Goal: Communication & Community: Answer question/provide support

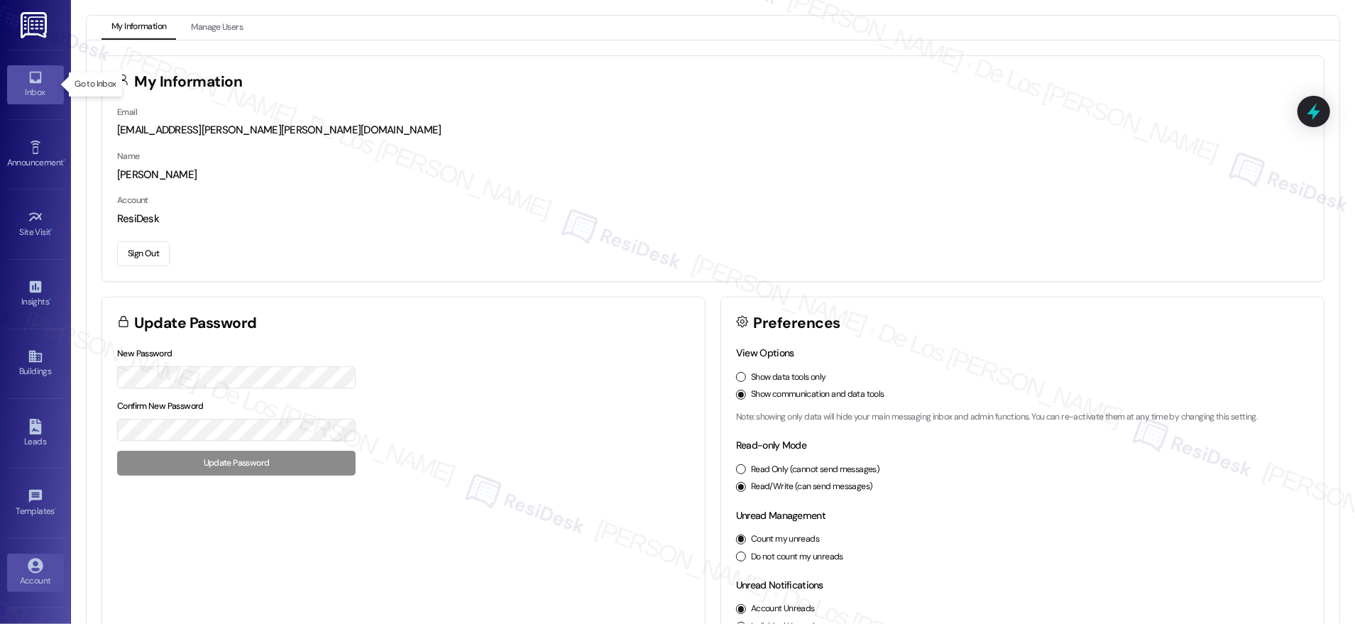
click at [25, 85] on div "Inbox" at bounding box center [35, 92] width 71 height 14
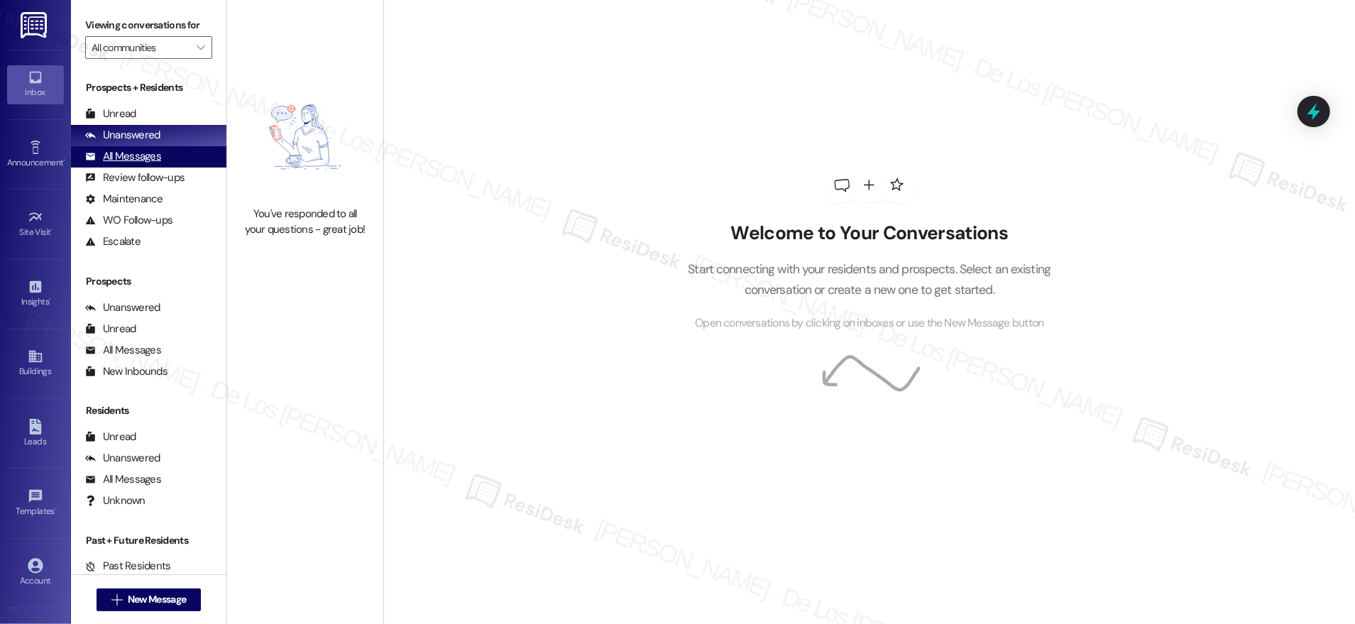
click at [170, 148] on div "All Messages (undefined)" at bounding box center [148, 156] width 155 height 21
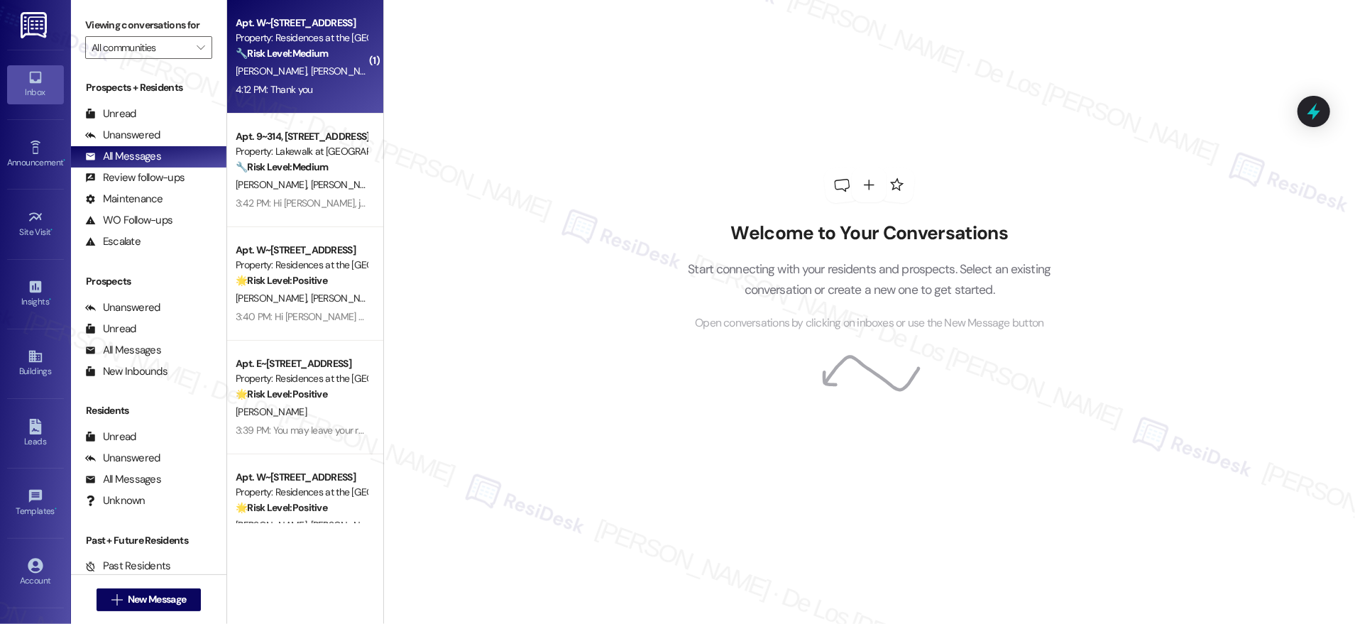
click at [274, 94] on div "4:12 PM: Thank you 4:12 PM: Thank you" at bounding box center [274, 89] width 77 height 13
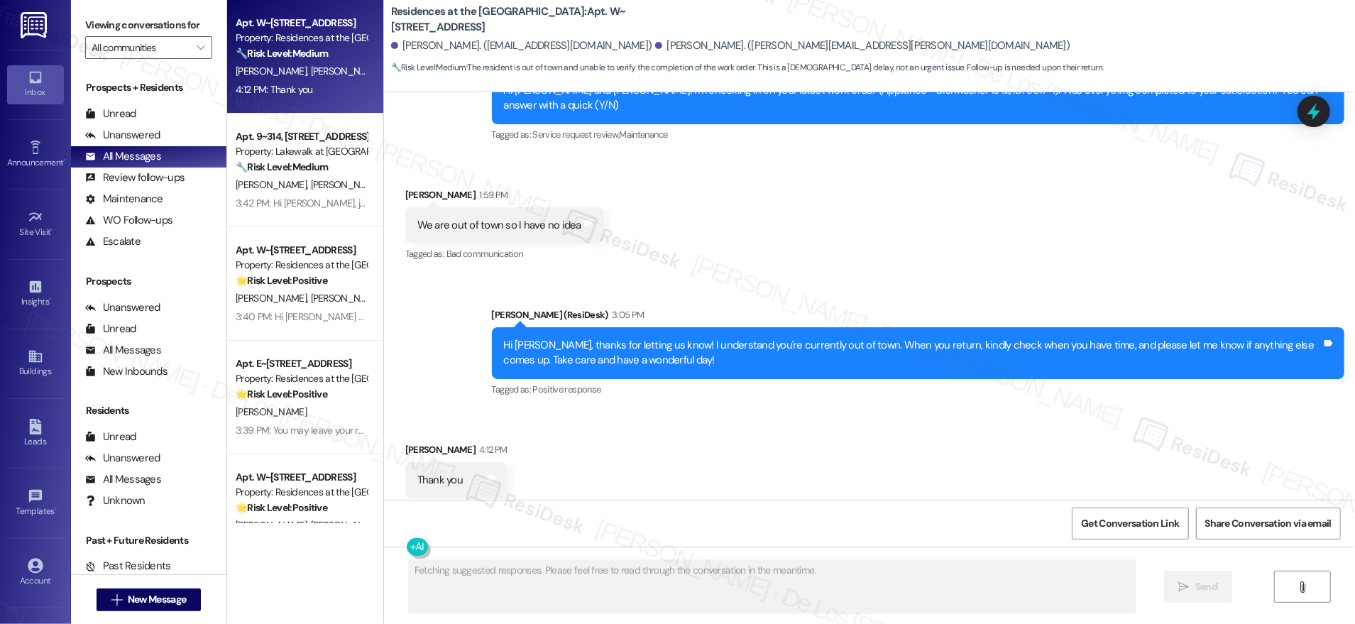
scroll to position [1306, 0]
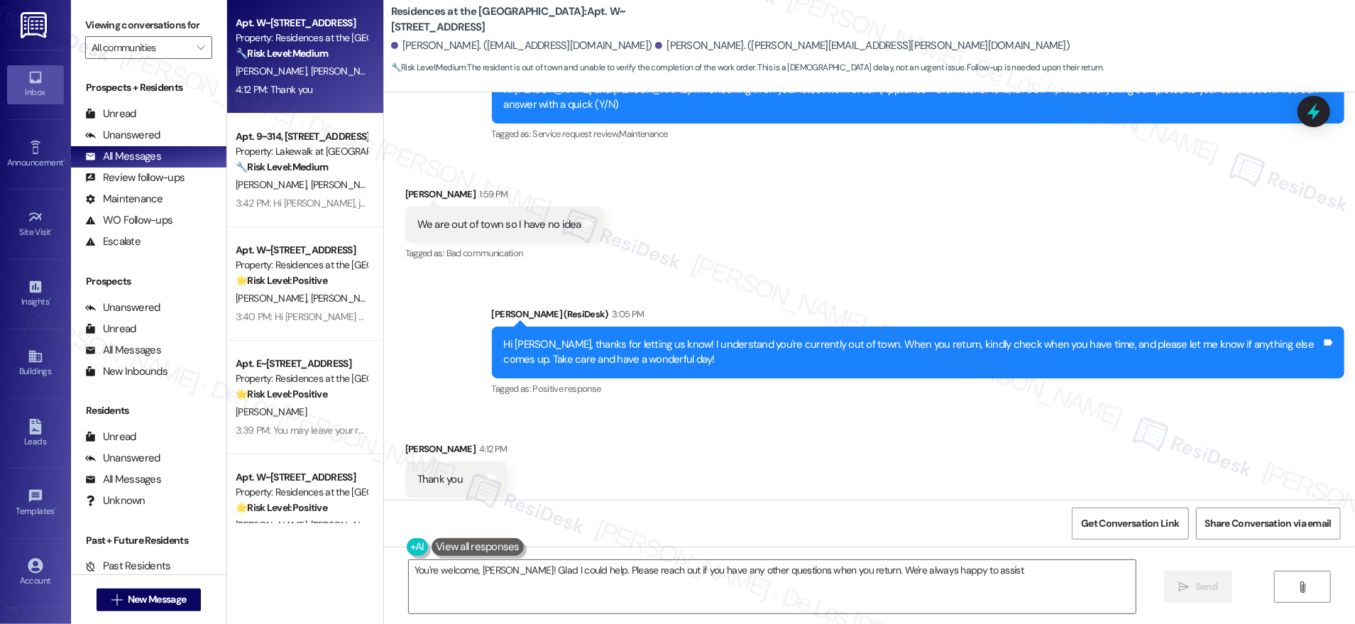
type textarea "You're welcome, [PERSON_NAME]! Glad I could help. Please reach out if you have …"
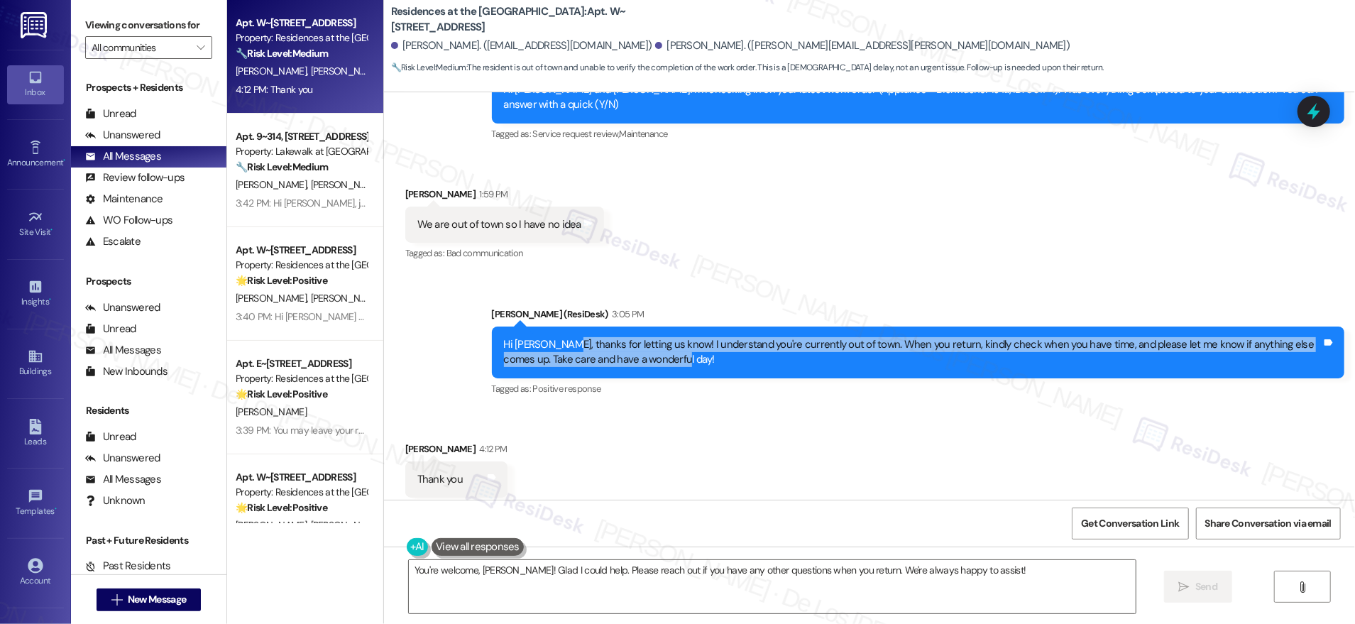
drag, startPoint x: 551, startPoint y: 312, endPoint x: 672, endPoint y: 342, distance: 125.2
click at [672, 342] on div "Hi [PERSON_NAME], thanks for letting us know! I understand you're currently out…" at bounding box center [918, 353] width 853 height 52
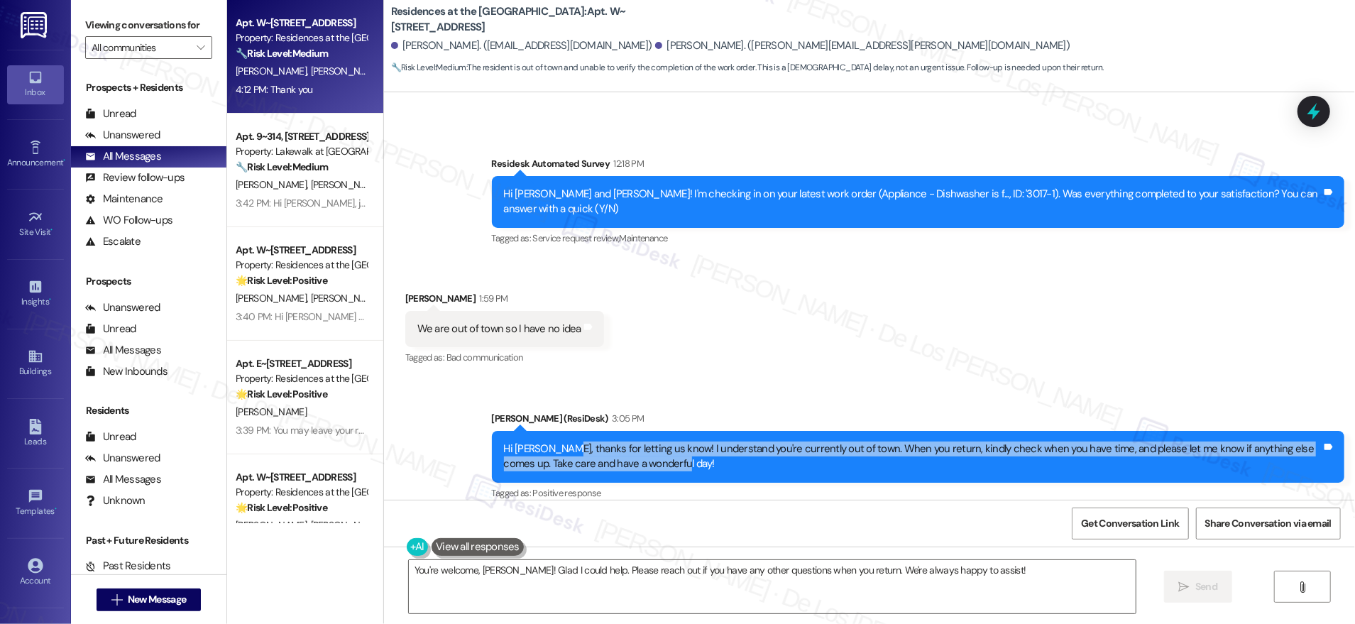
scroll to position [1221, 0]
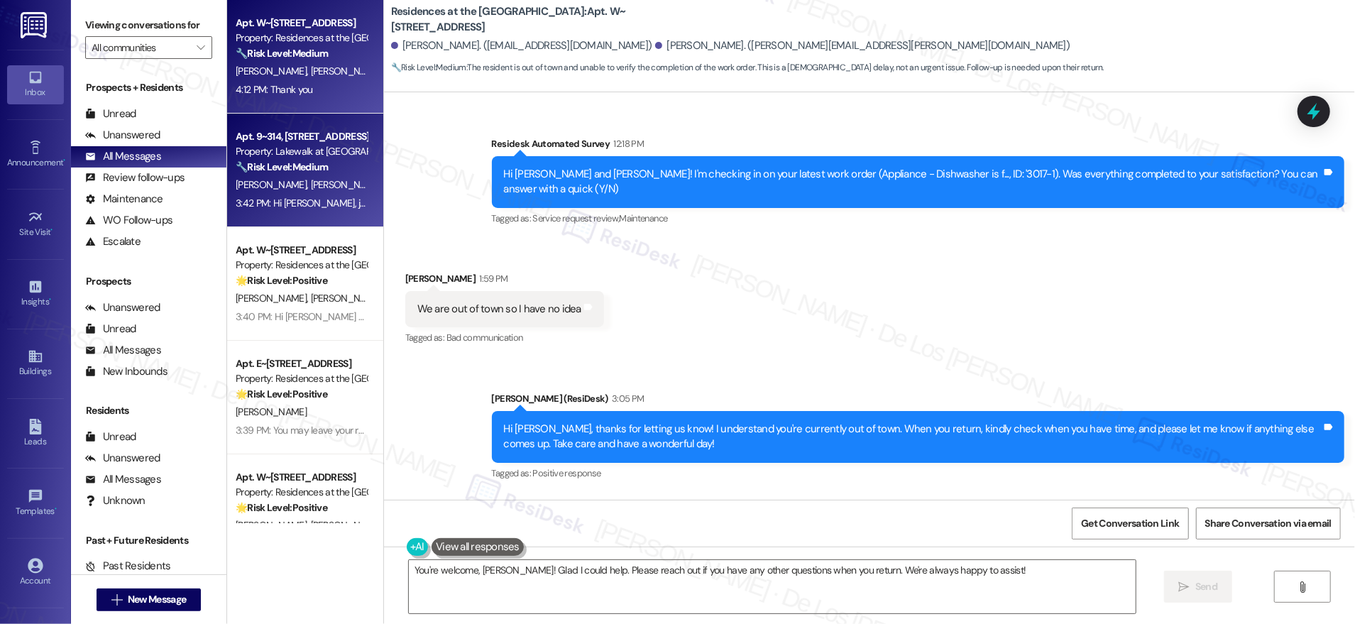
click at [310, 180] on span "[PERSON_NAME]" at bounding box center [345, 184] width 71 height 13
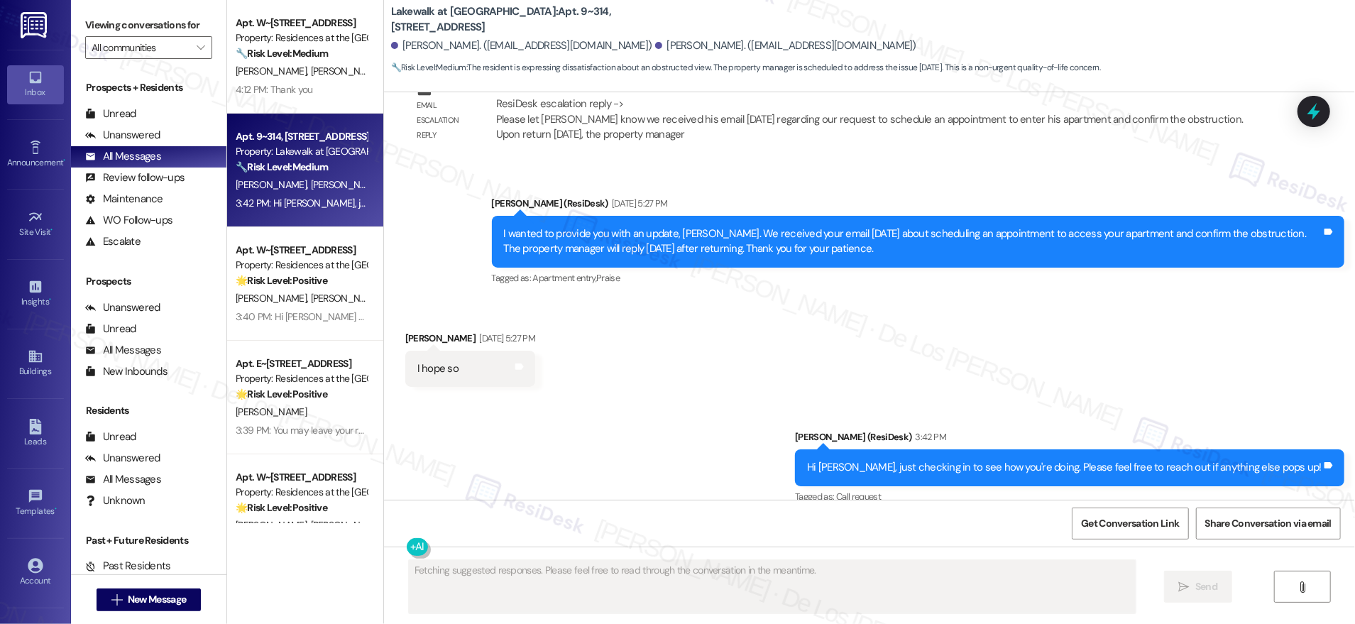
scroll to position [5774, 0]
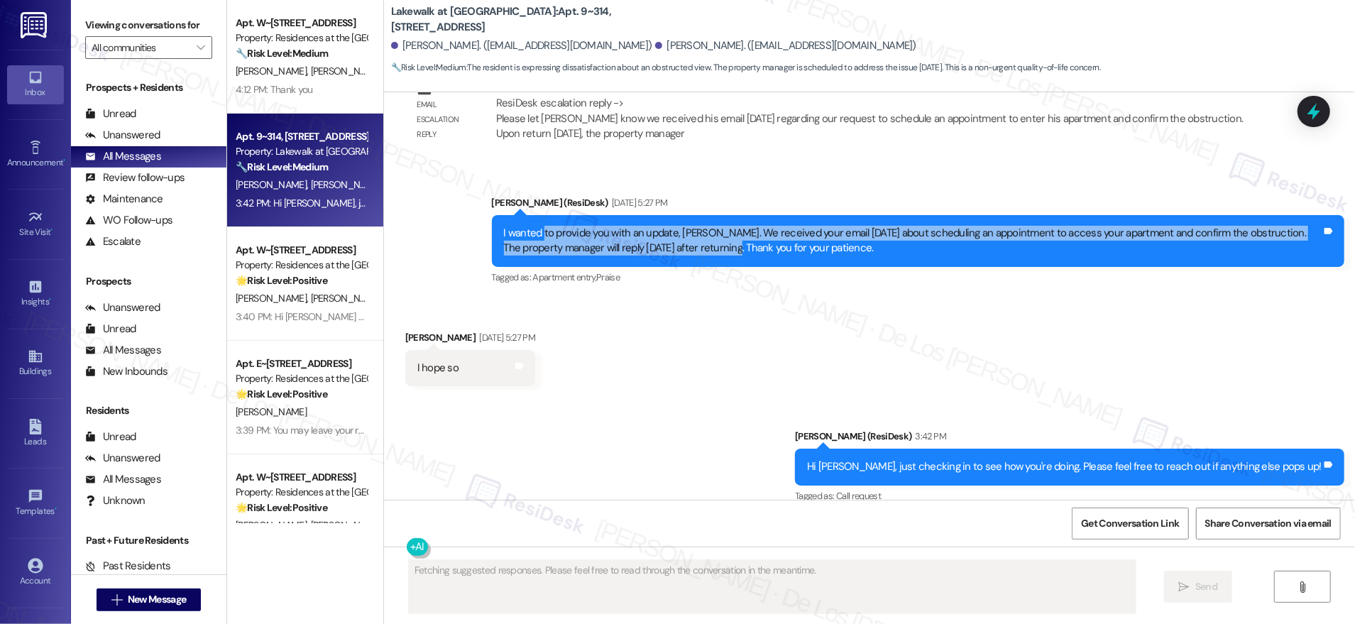
drag, startPoint x: 546, startPoint y: 217, endPoint x: 703, endPoint y: 241, distance: 158.8
click at [709, 231] on div "I wanted to provide you with an update, [PERSON_NAME]. We received your email […" at bounding box center [913, 241] width 818 height 31
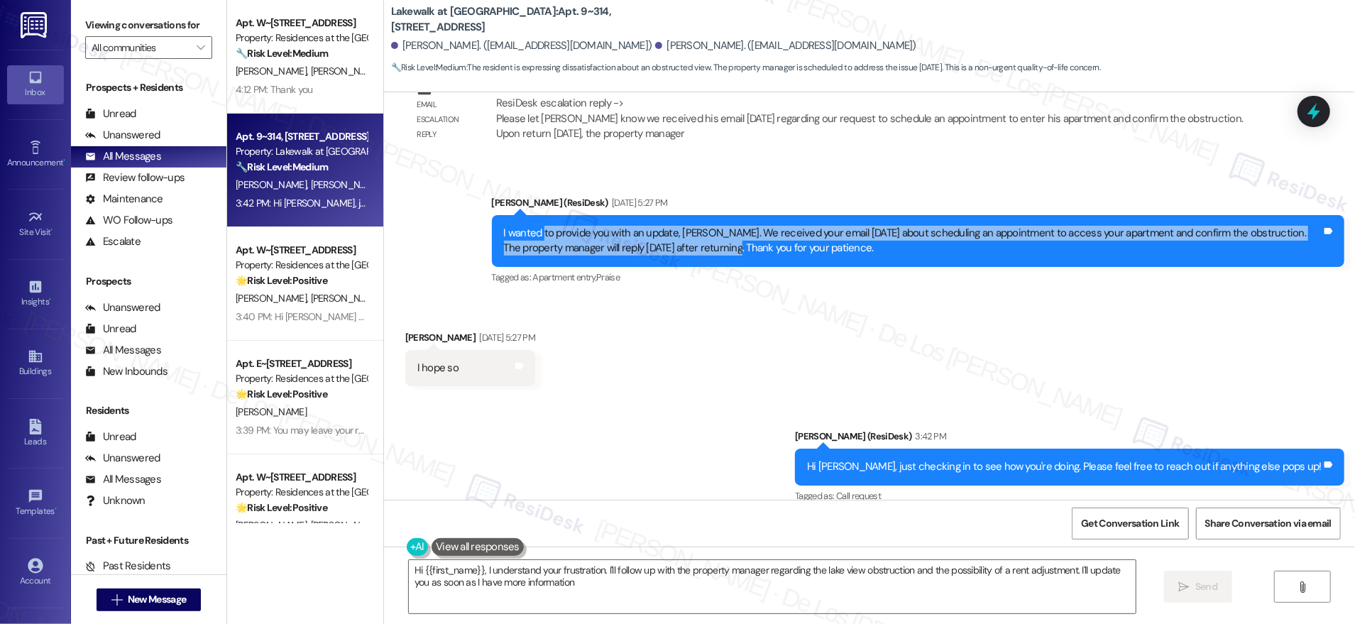
type textarea "Hi {{first_name}}, I understand your frustration. I'll follow up with the prope…"
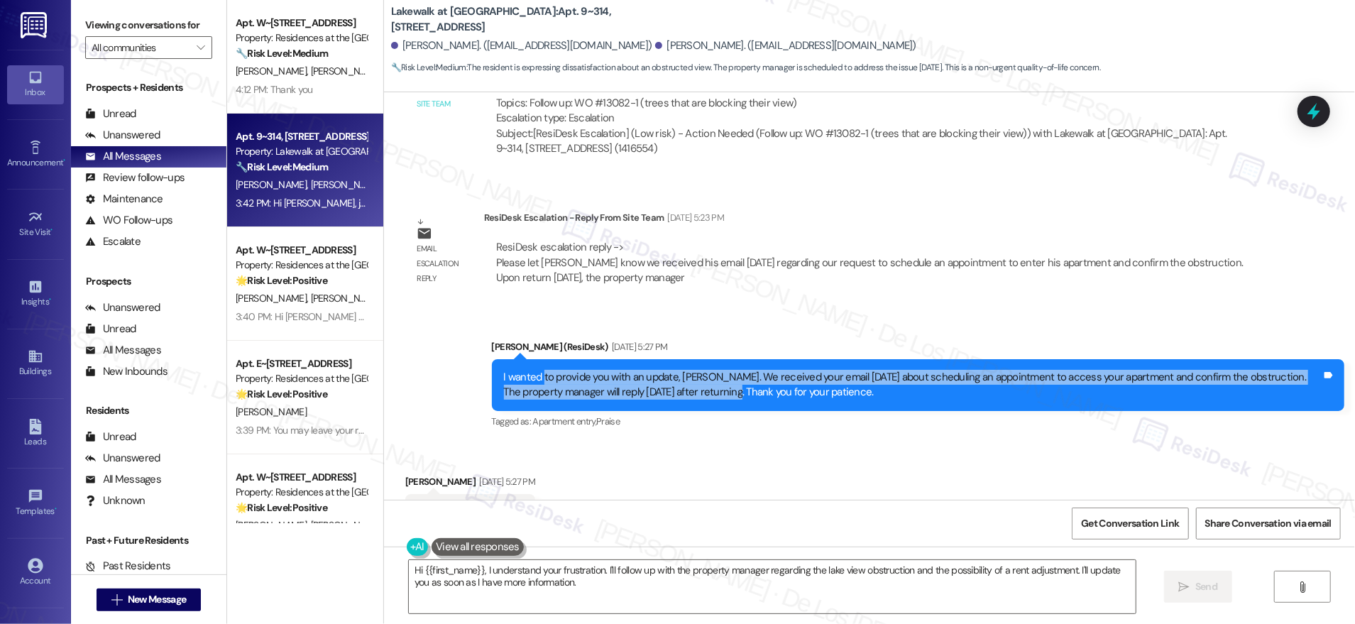
scroll to position [5563, 0]
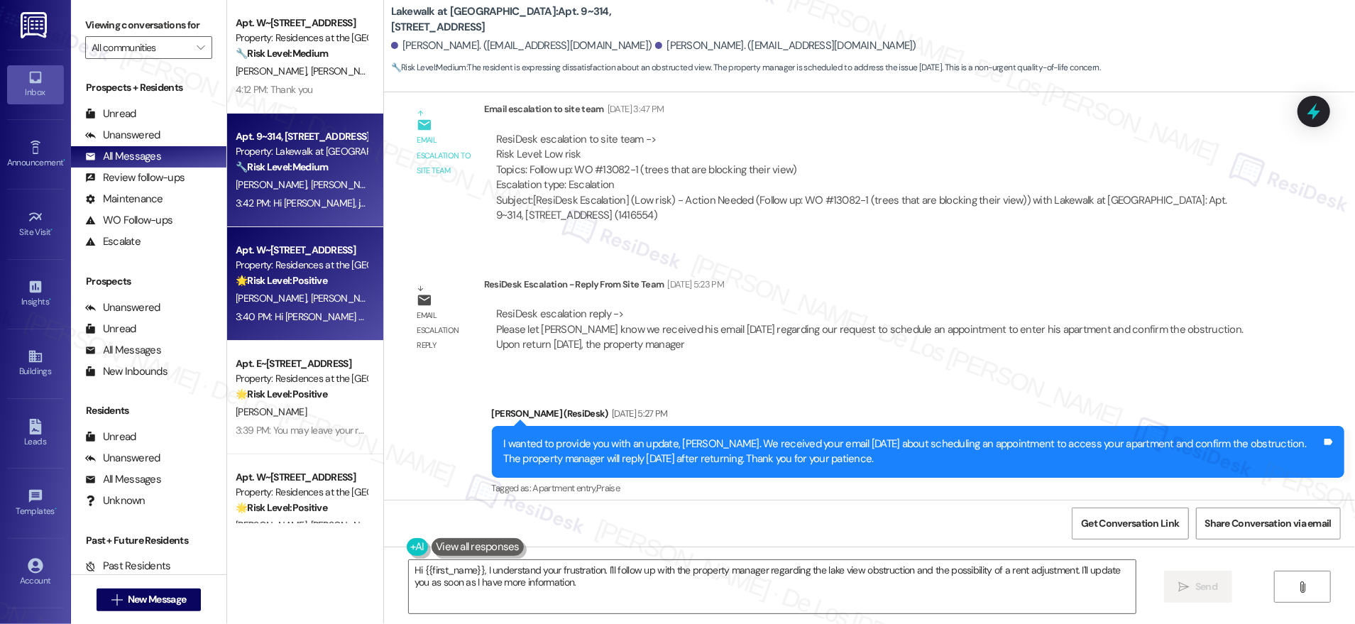
click at [346, 301] on div "[PERSON_NAME] [PERSON_NAME] Darko" at bounding box center [301, 299] width 134 height 18
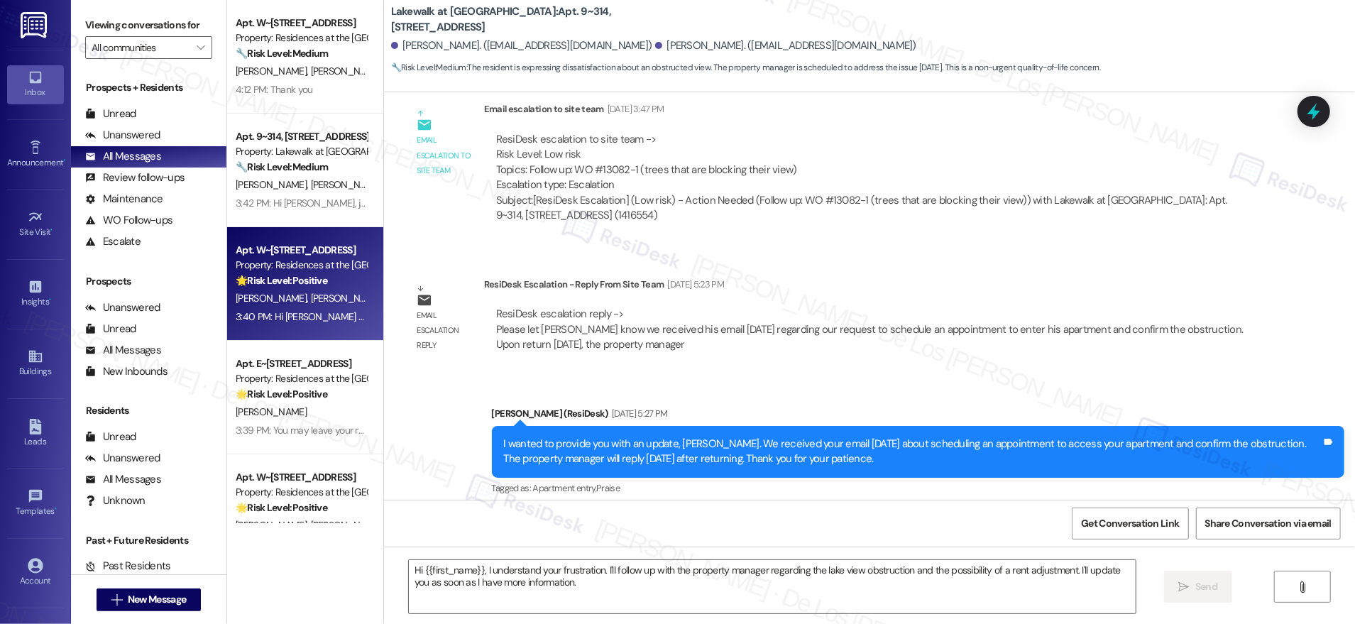
type textarea "Fetching suggested responses. Please feel free to read through the conversation…"
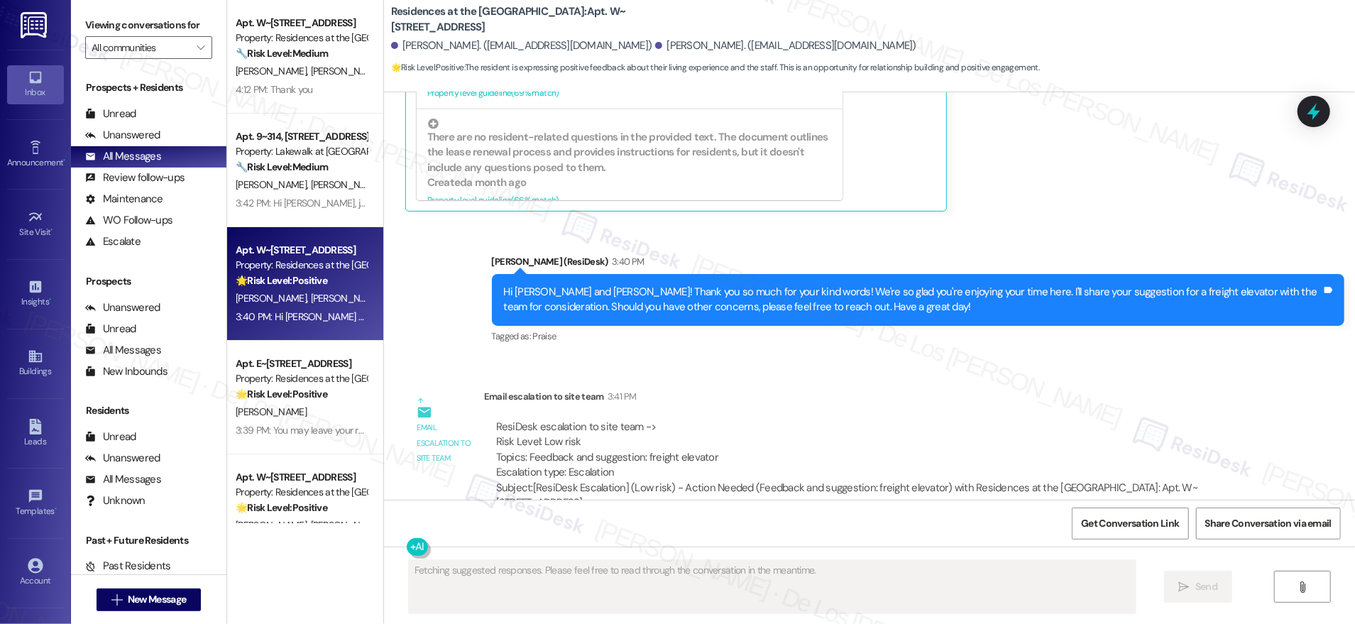
scroll to position [1194, 0]
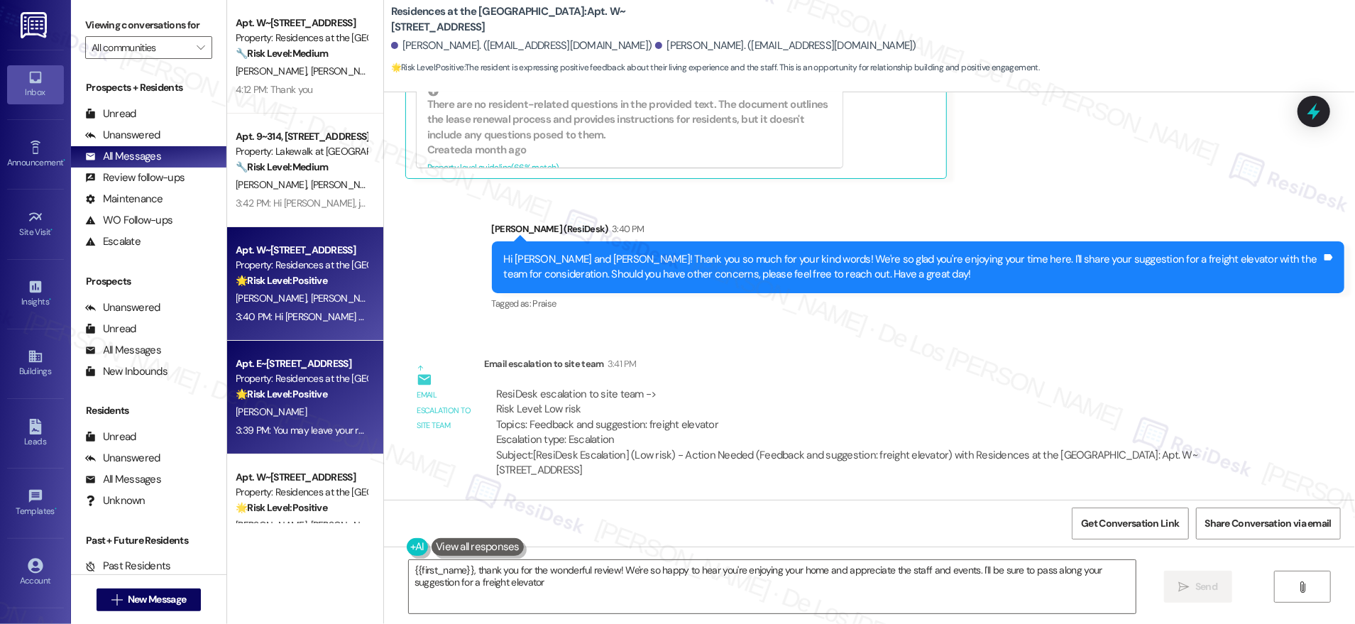
type textarea "{{first_name}}, thank you for the wonderful review! We're so happy to hear you'…"
click at [324, 414] on div "[PERSON_NAME]" at bounding box center [301, 412] width 134 height 18
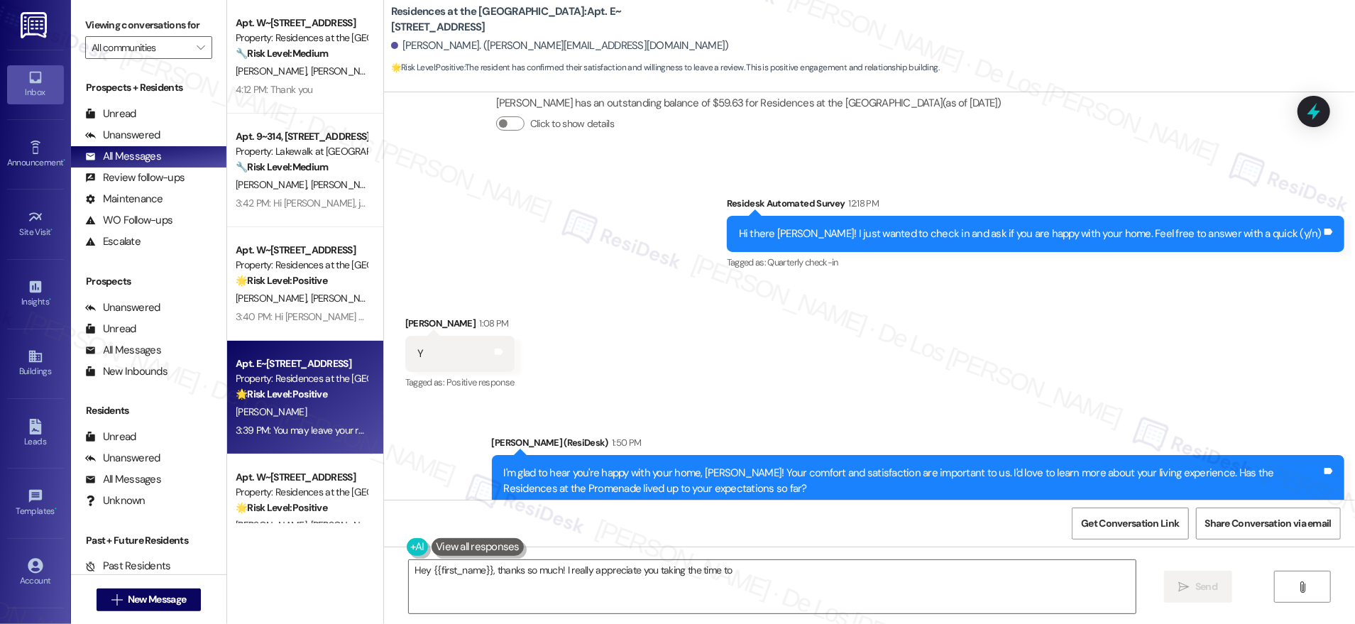
scroll to position [755, 0]
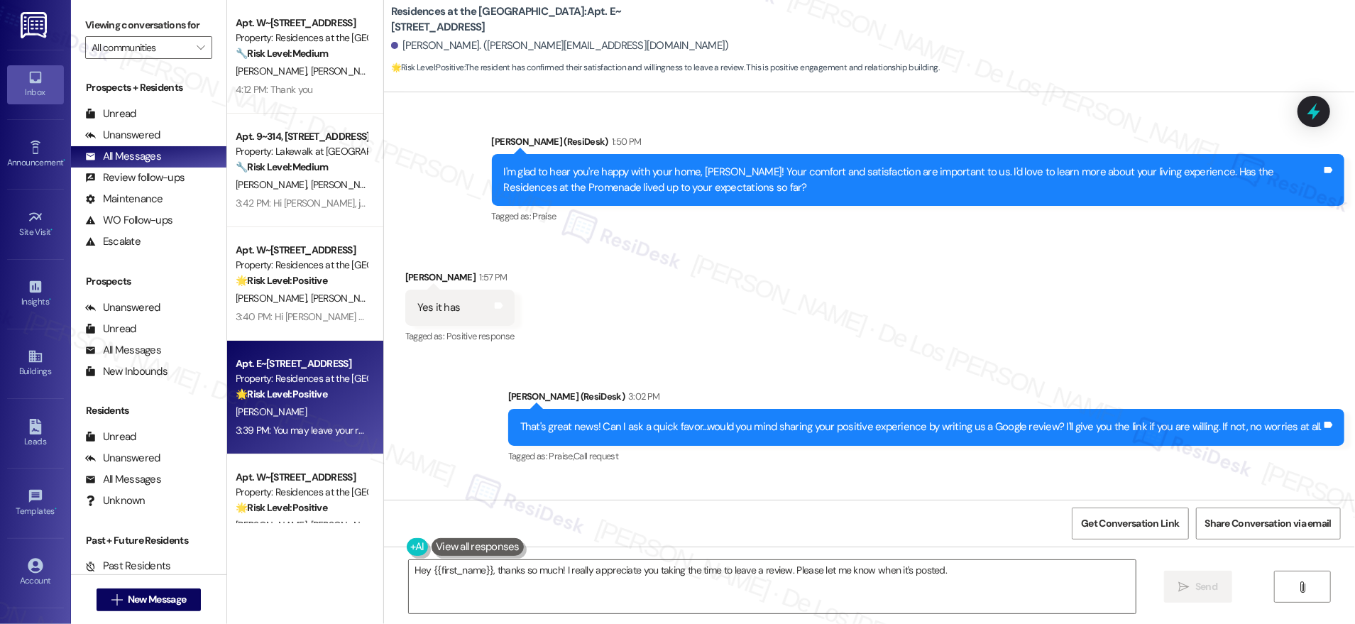
type textarea "Hey {{first_name}}, thanks so much! I really appreciate you taking the time to …"
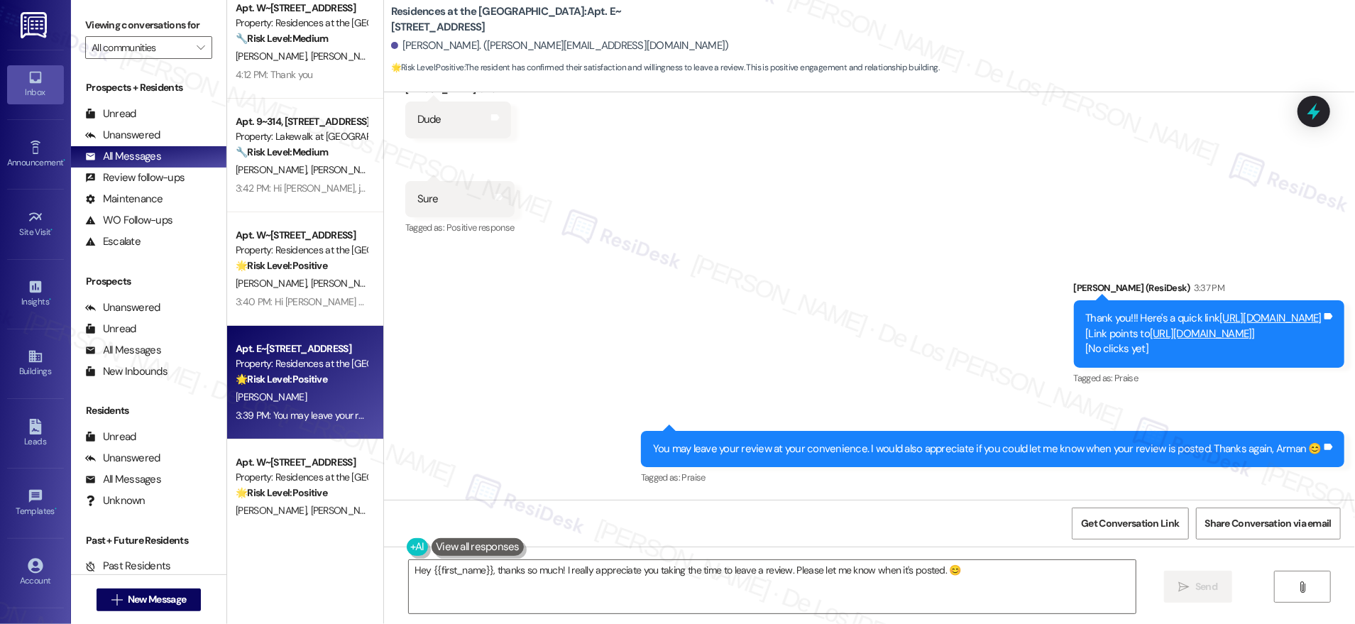
scroll to position [108, 0]
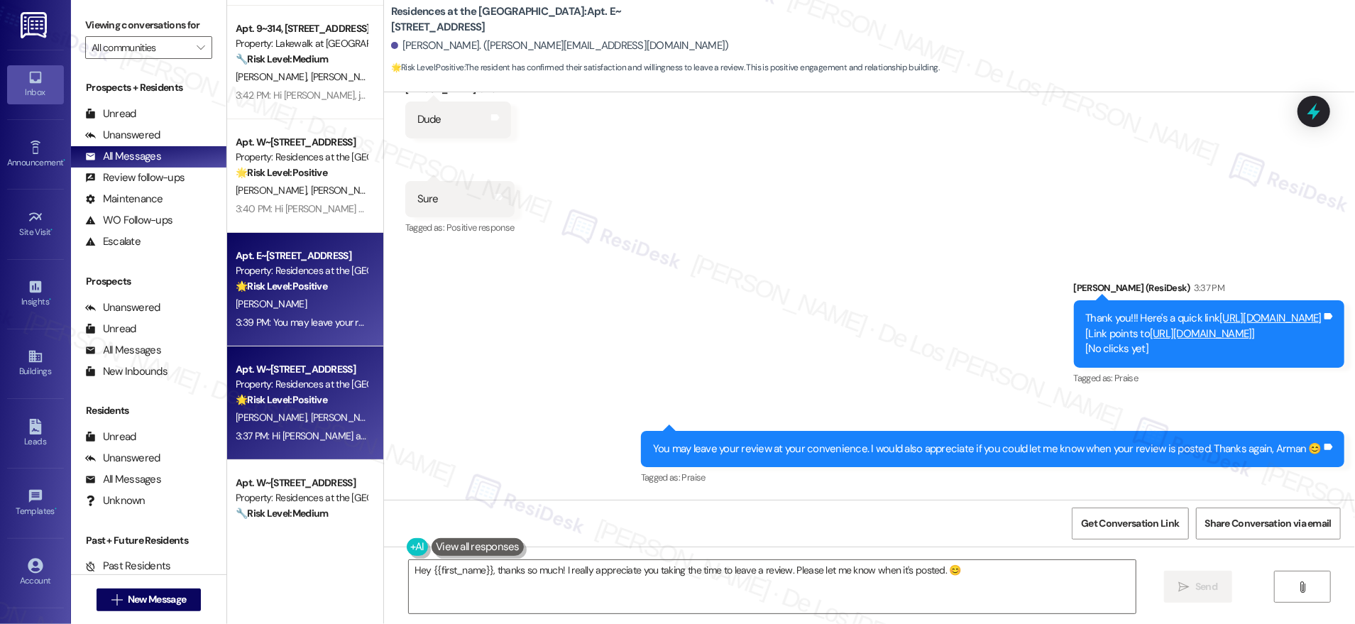
click at [308, 394] on strong "🌟 Risk Level: Positive" at bounding box center [282, 399] width 92 height 13
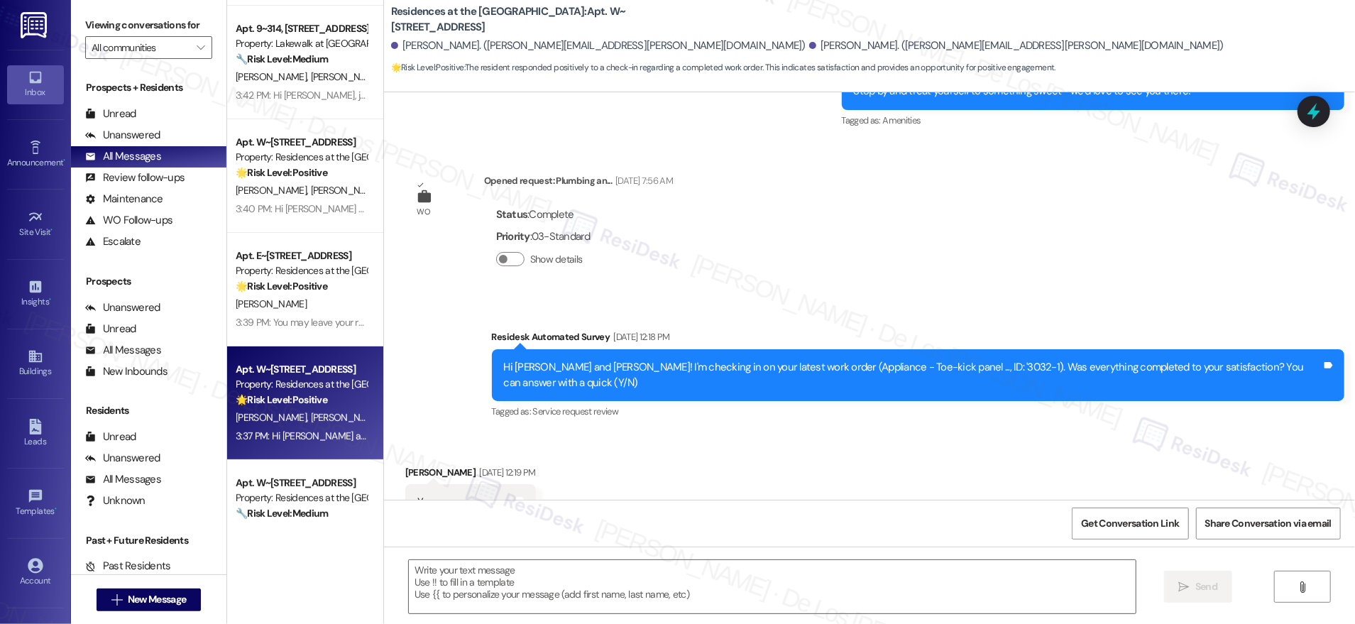
type textarea "Fetching suggested responses. Please feel free to read through the conversation…"
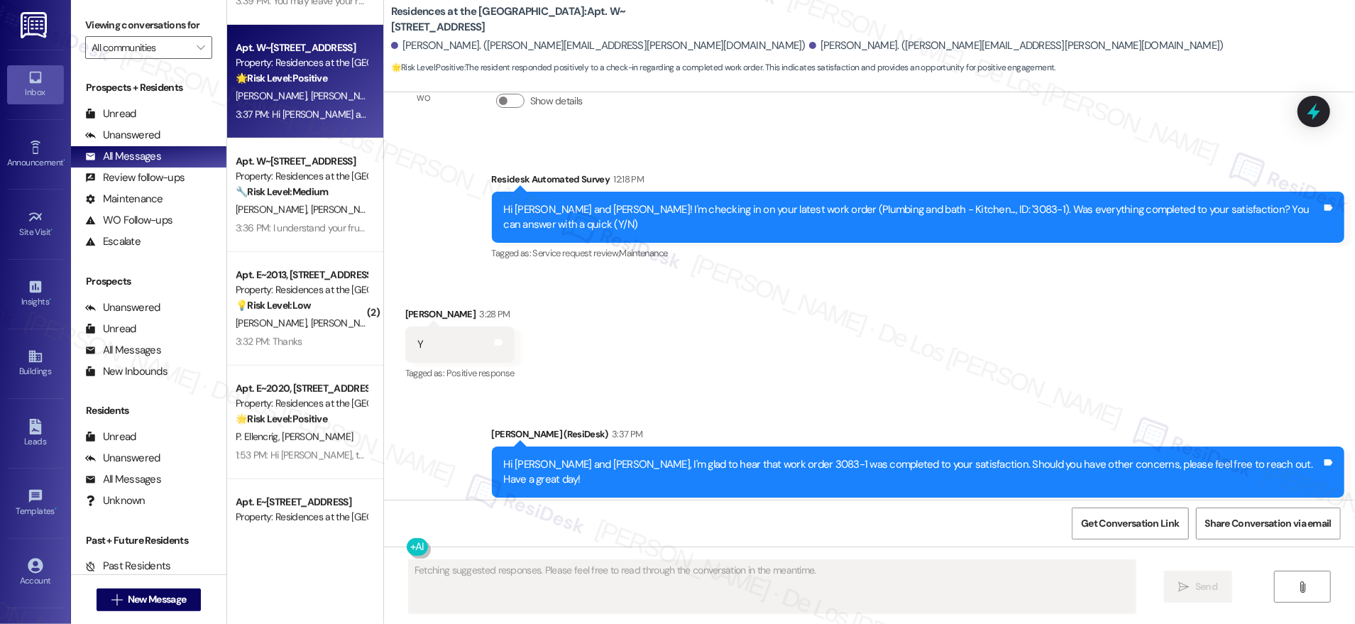
scroll to position [437, 0]
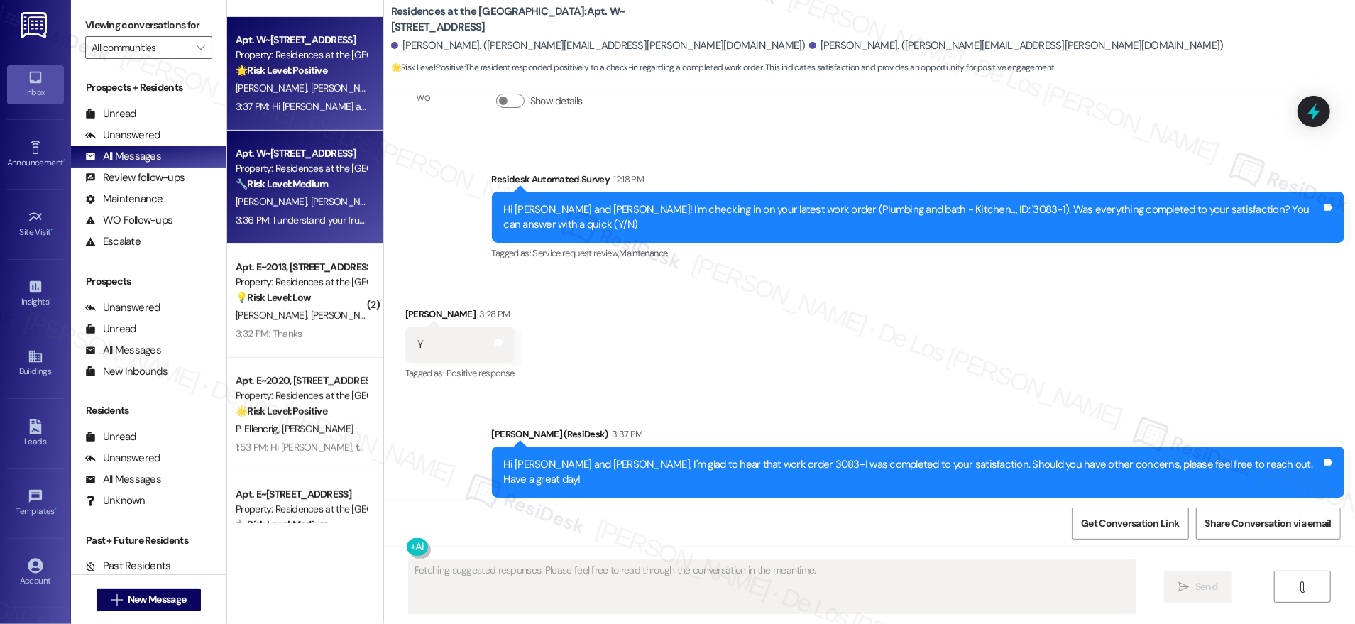
click at [312, 208] on div "[PERSON_NAME] [PERSON_NAME]" at bounding box center [301, 202] width 134 height 18
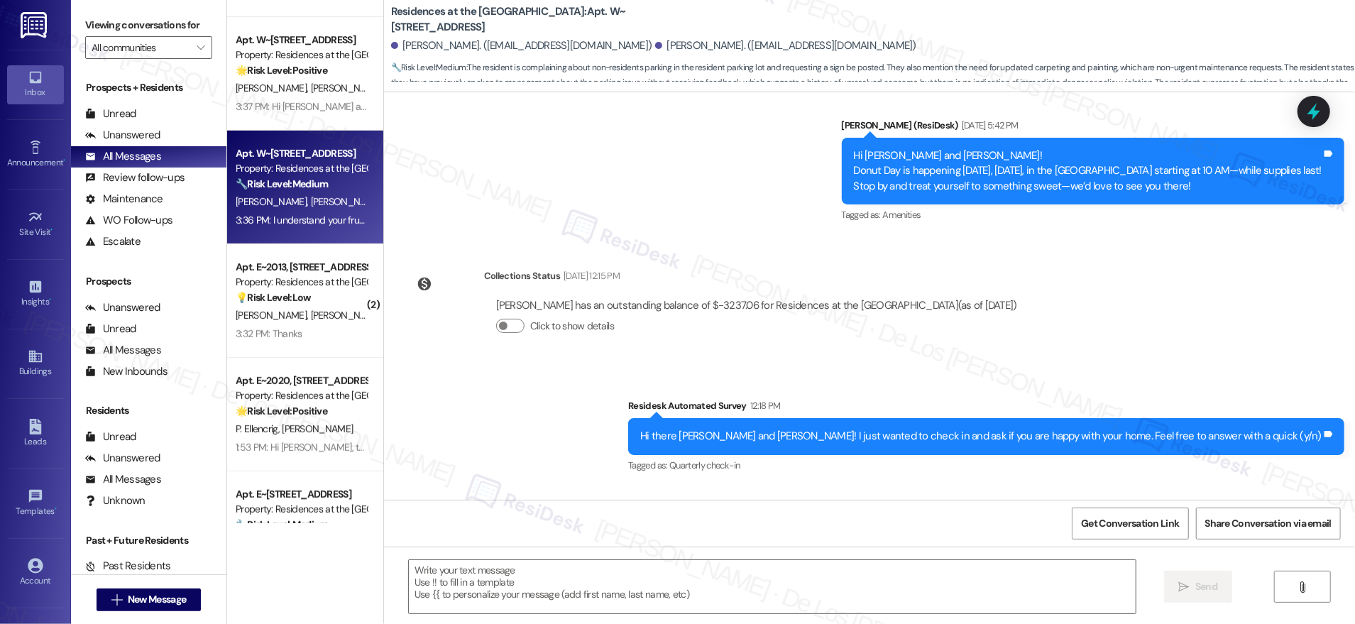
type textarea "Fetching suggested responses. Please feel free to read through the conversation…"
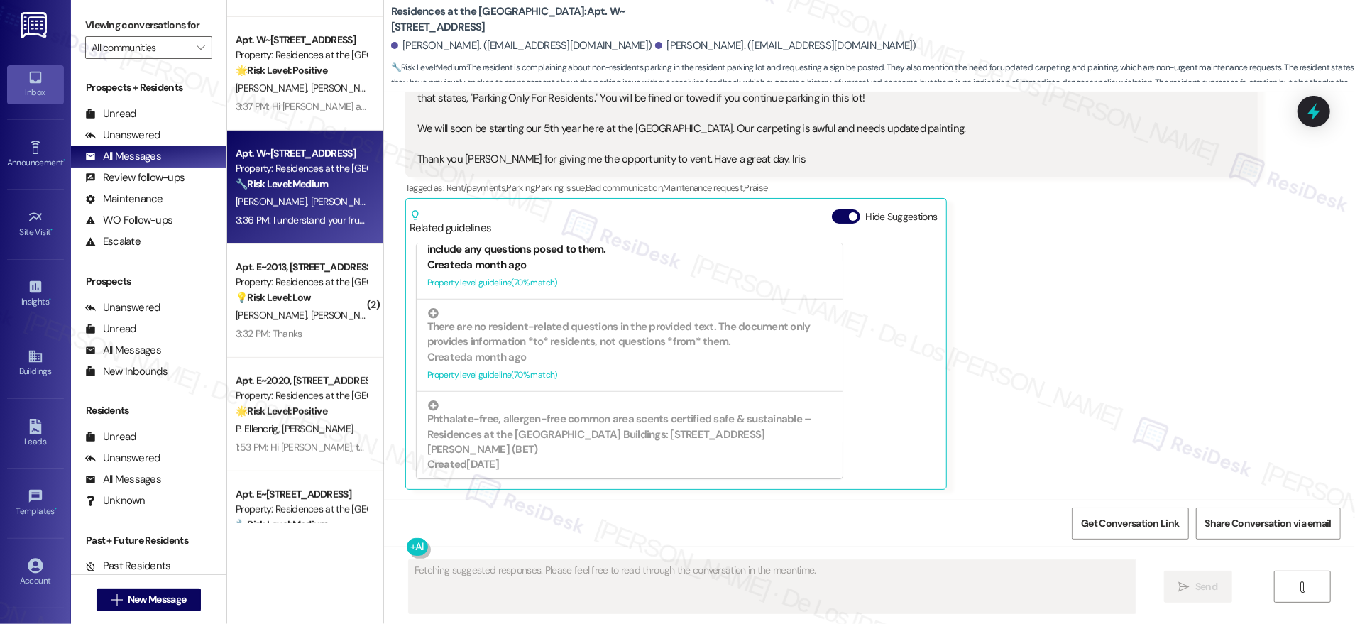
scroll to position [707, 0]
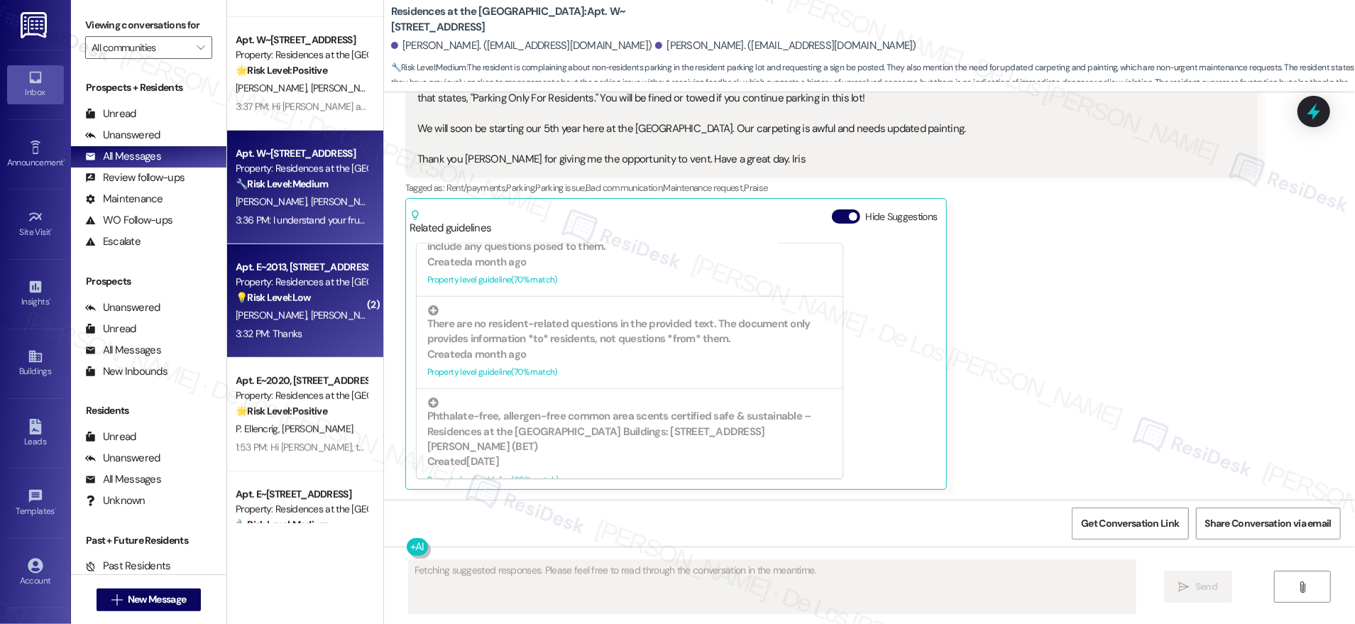
click at [322, 305] on div "💡 Risk Level: Low The resident is asking about pool hours, which is a non-essen…" at bounding box center [301, 297] width 131 height 15
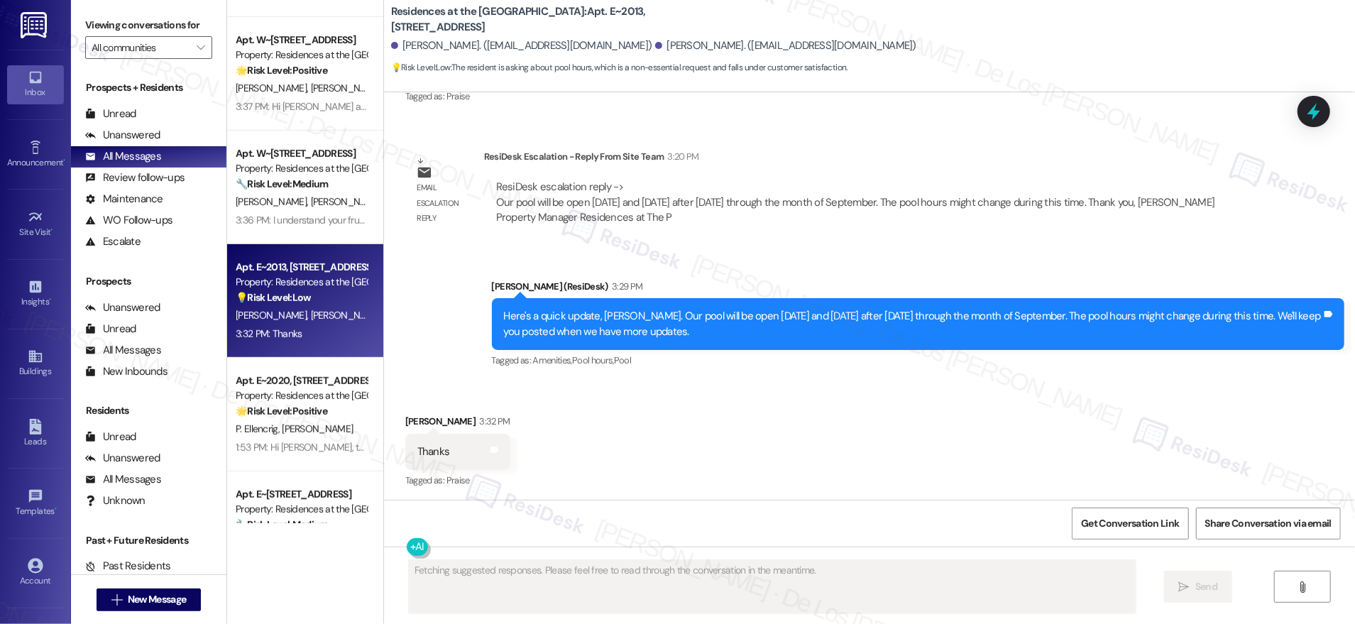
scroll to position [6120, 0]
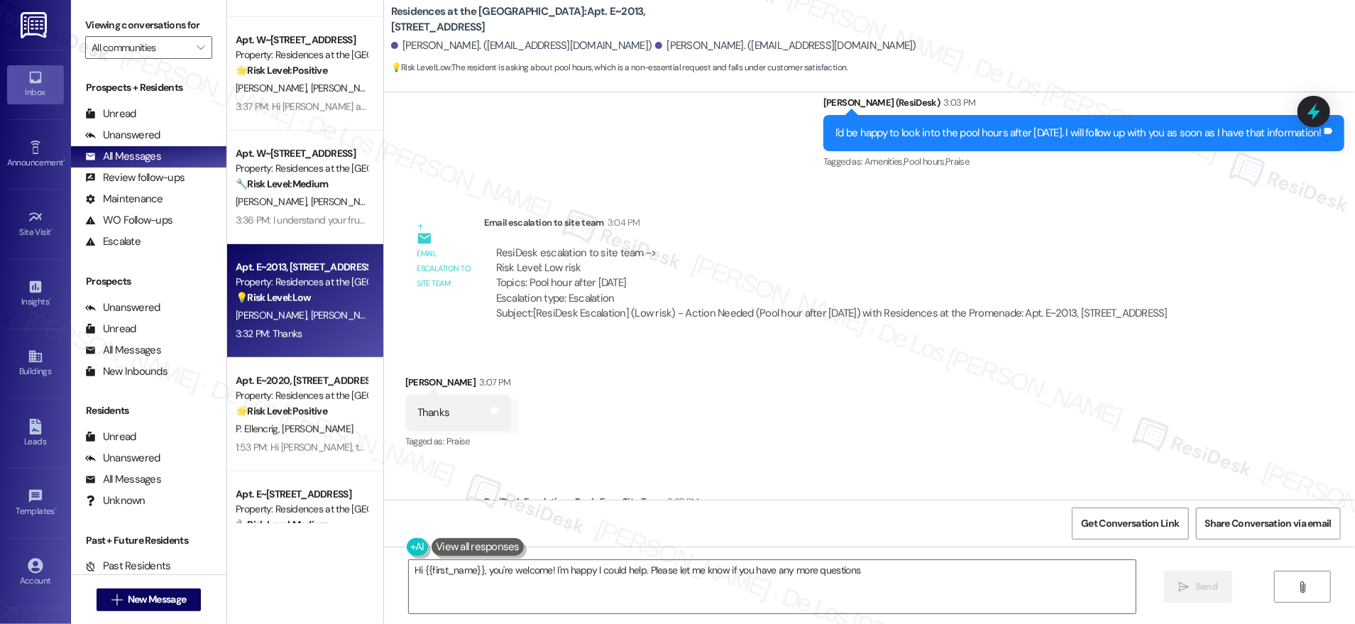
type textarea "Hi {{first_name}}, you're welcome! I'm happy I could help. Please let me know i…"
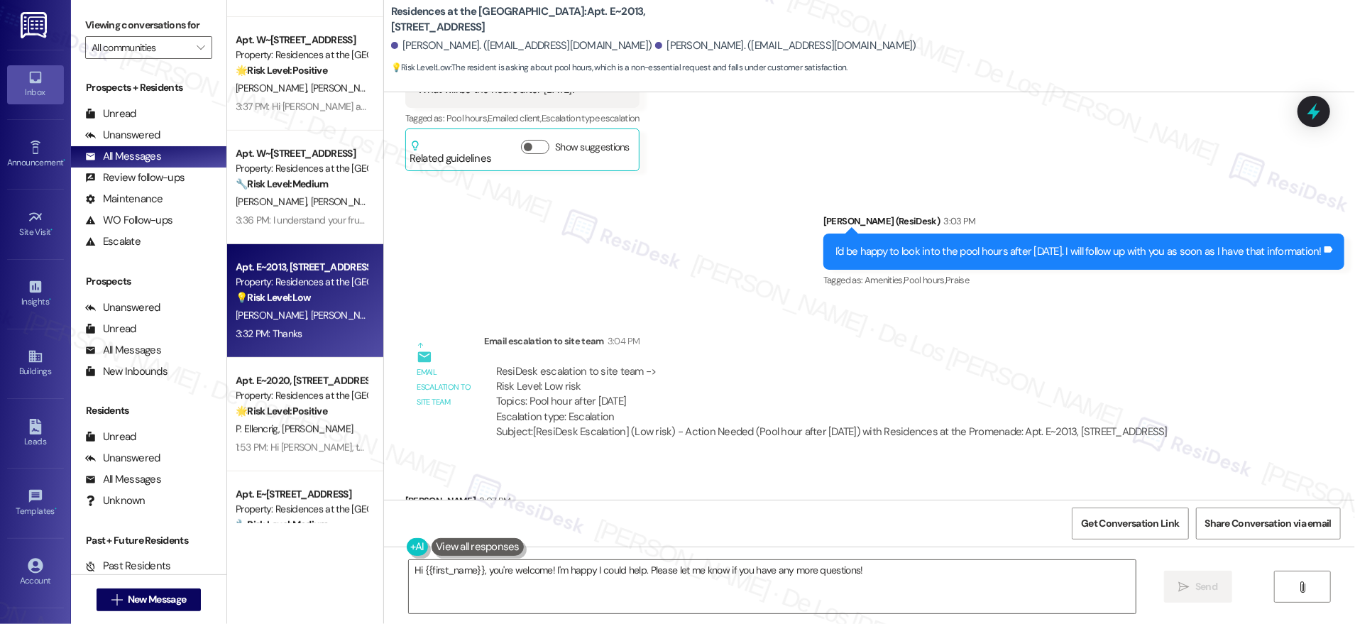
scroll to position [5584, 0]
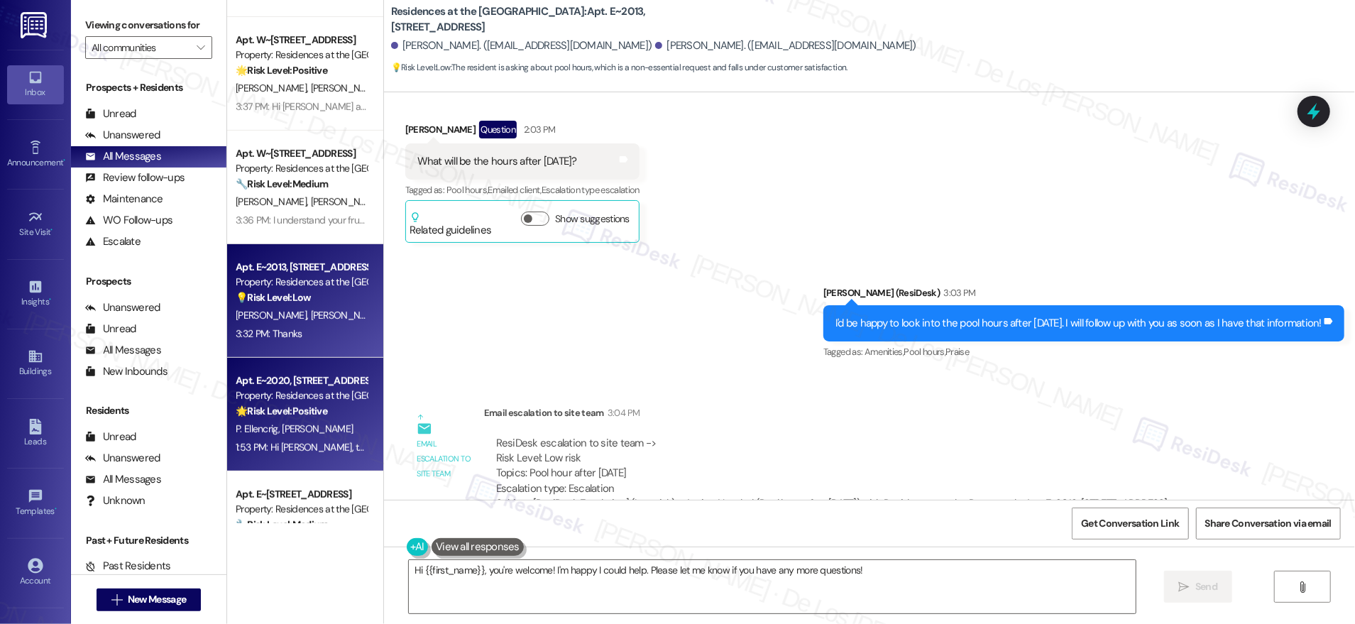
click at [331, 412] on div "🌟 Risk Level: Positive The resident responded positively to a check-in message,…" at bounding box center [301, 411] width 131 height 15
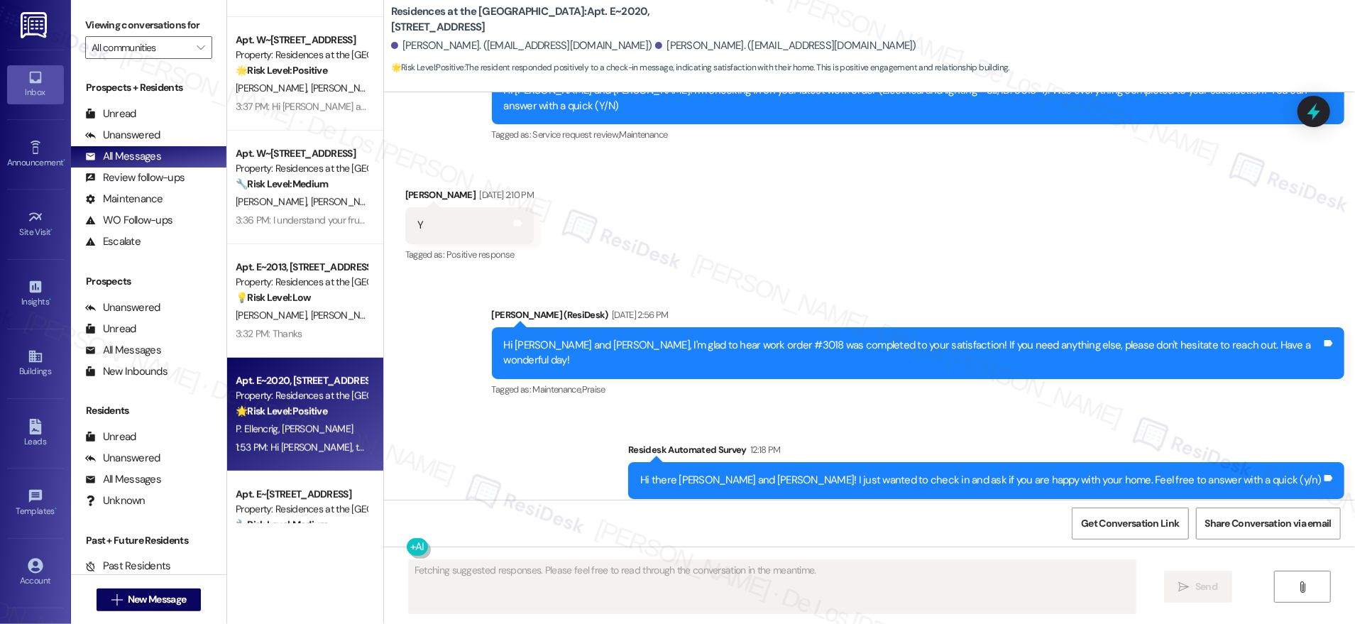
scroll to position [1884, 0]
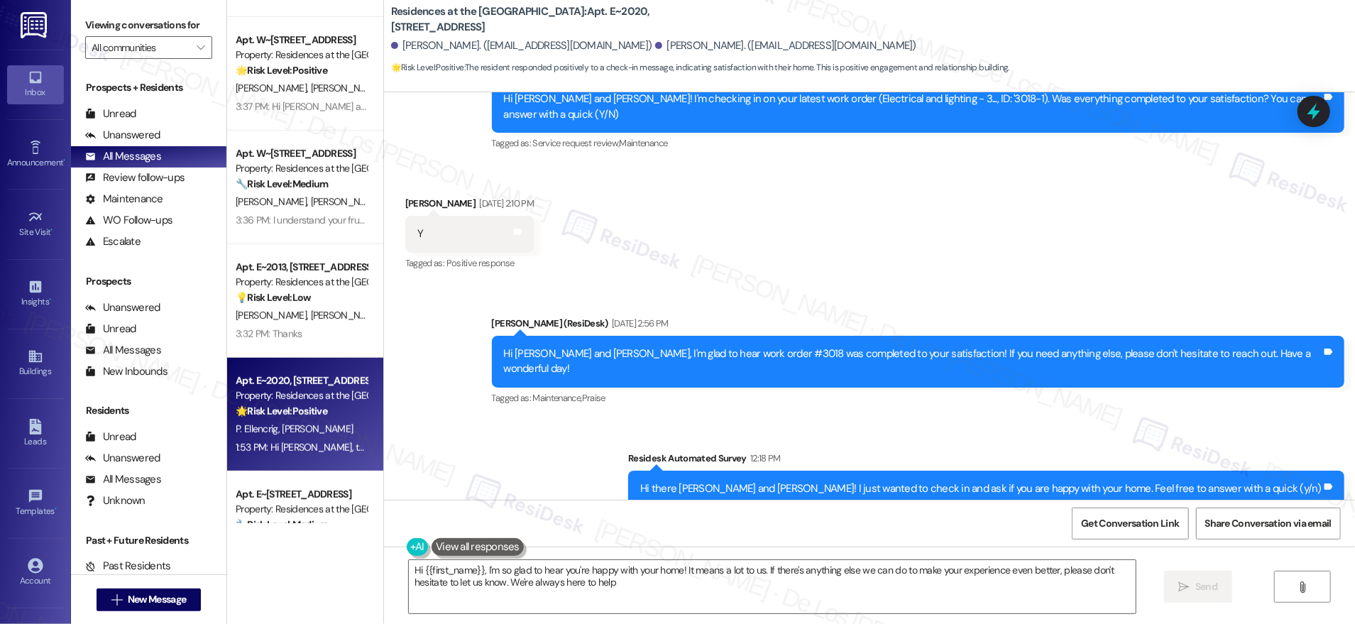
type textarea "Hi {{first_name}}, I'm so glad to hear you're happy with your home! It means a …"
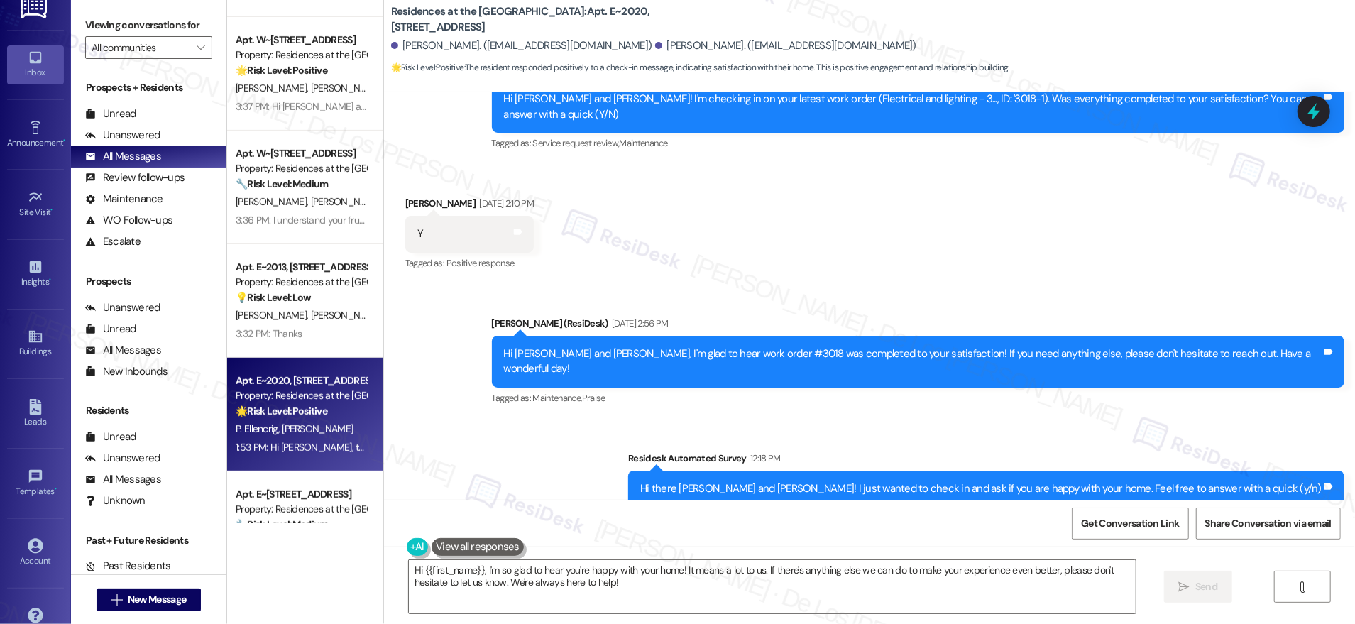
scroll to position [47, 0]
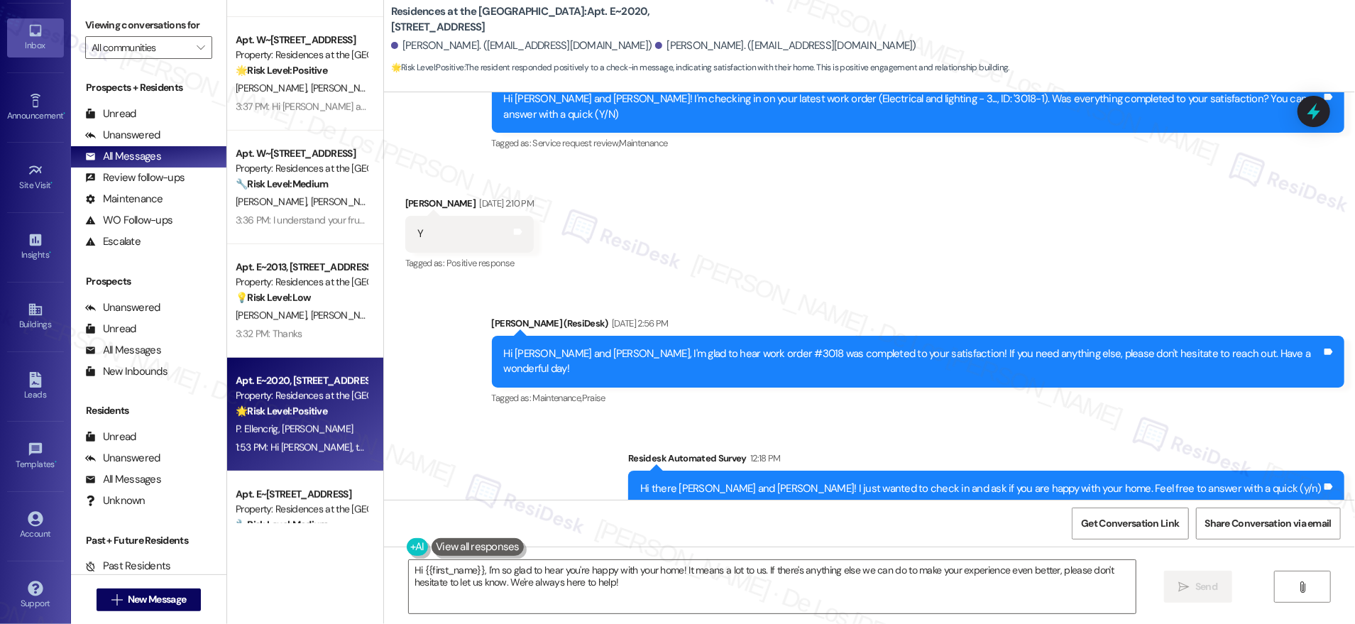
click at [43, 492] on div "Account Go to Account" at bounding box center [35, 526] width 57 height 70
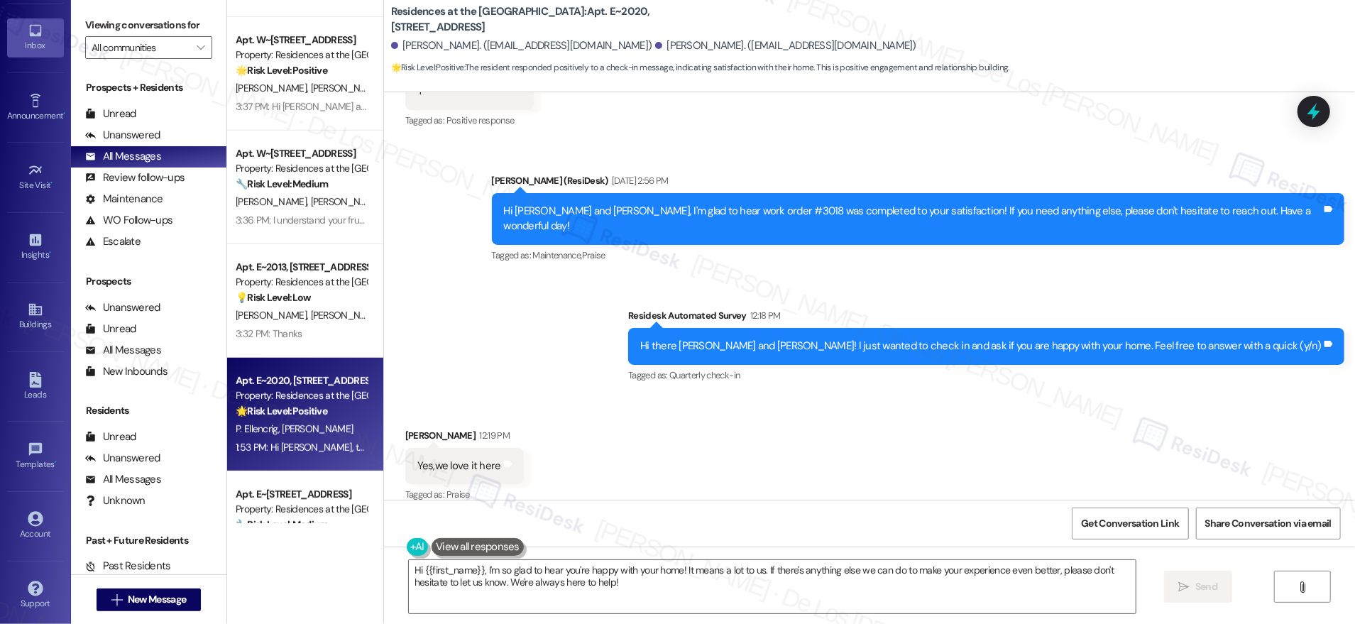
scroll to position [2119, 0]
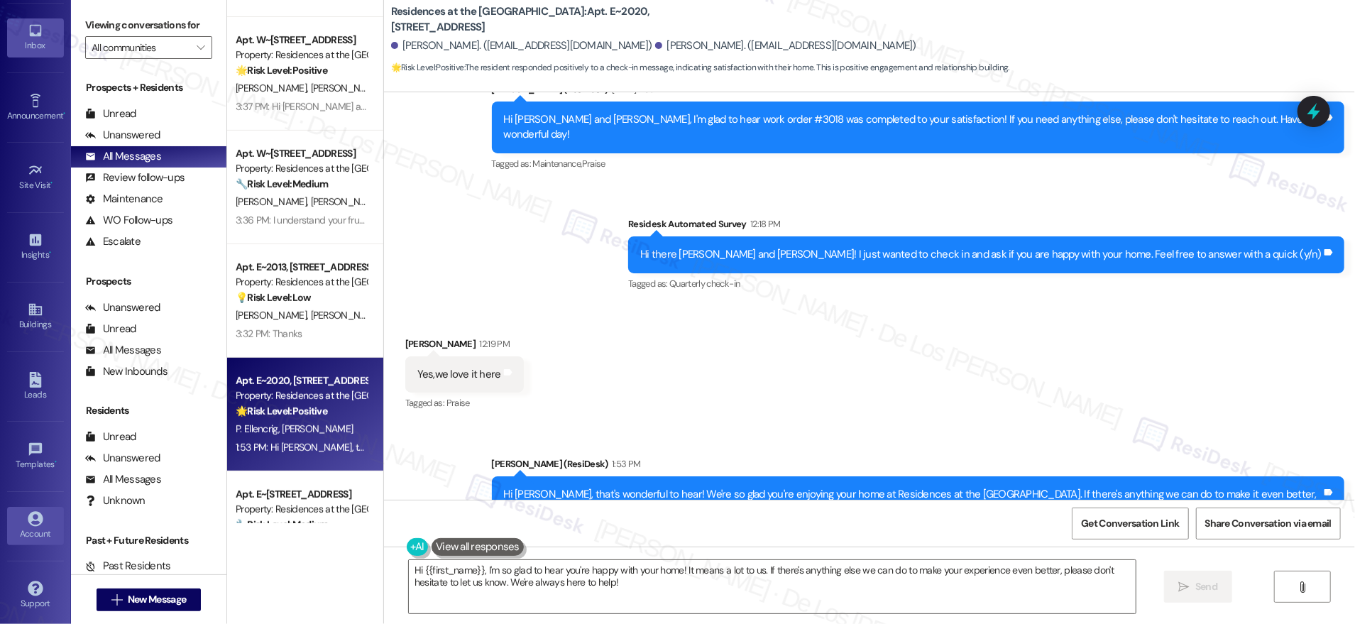
drag, startPoint x: 31, startPoint y: 521, endPoint x: 33, endPoint y: 513, distance: 8.1
click at [31, 527] on div "Account" at bounding box center [35, 534] width 71 height 14
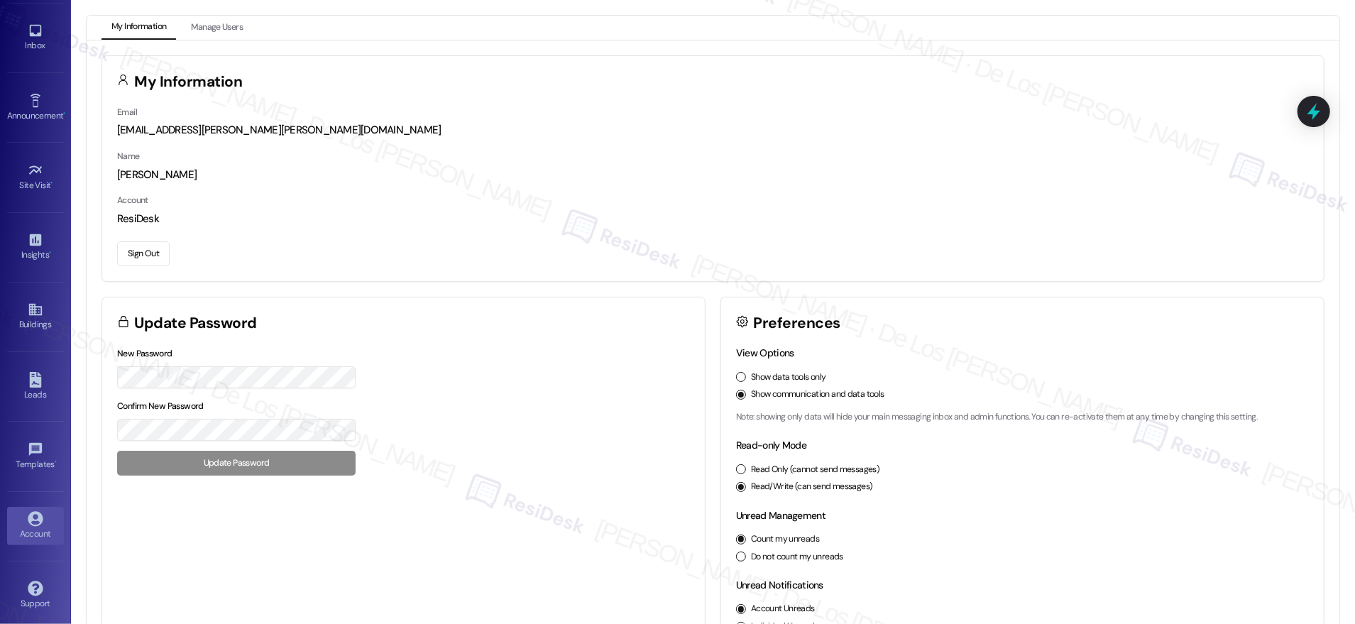
click at [141, 255] on button "Sign Out" at bounding box center [143, 253] width 53 height 25
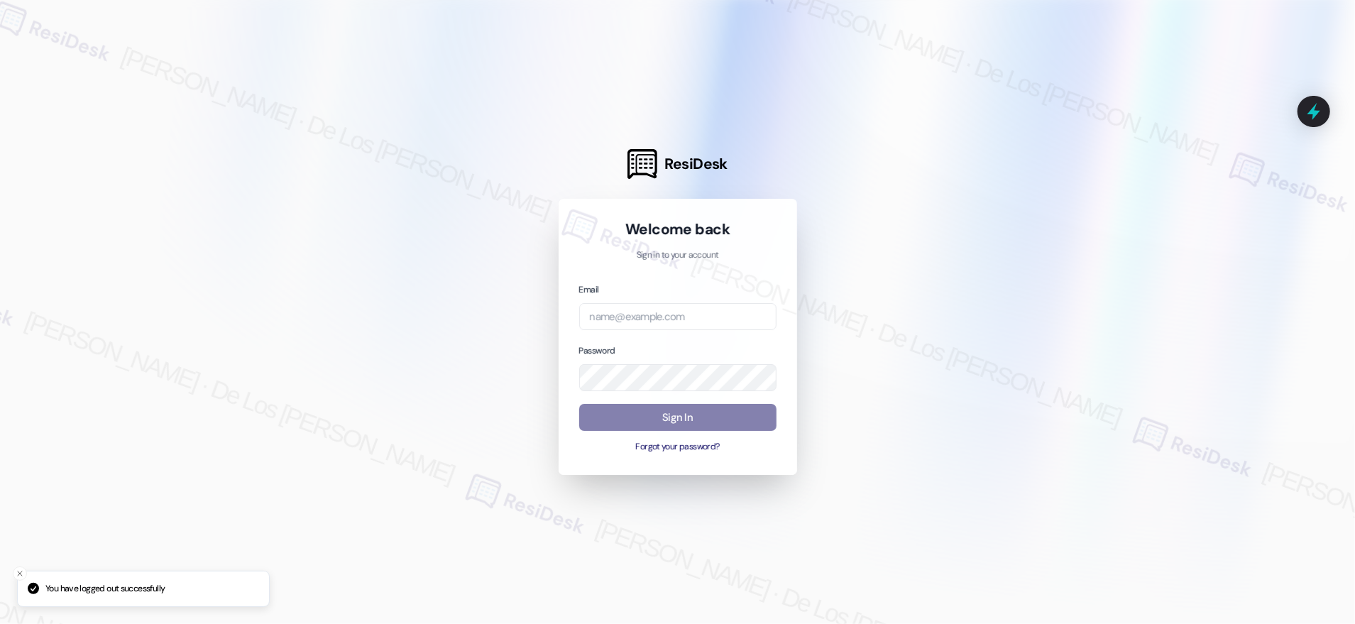
drag, startPoint x: 1171, startPoint y: 153, endPoint x: 1091, endPoint y: 209, distance: 96.9
click at [1167, 162] on div at bounding box center [677, 312] width 1355 height 624
click at [648, 316] on input "email" at bounding box center [677, 317] width 197 height 28
paste input "[EMAIL_ADDRESS][DOMAIN_NAME]"
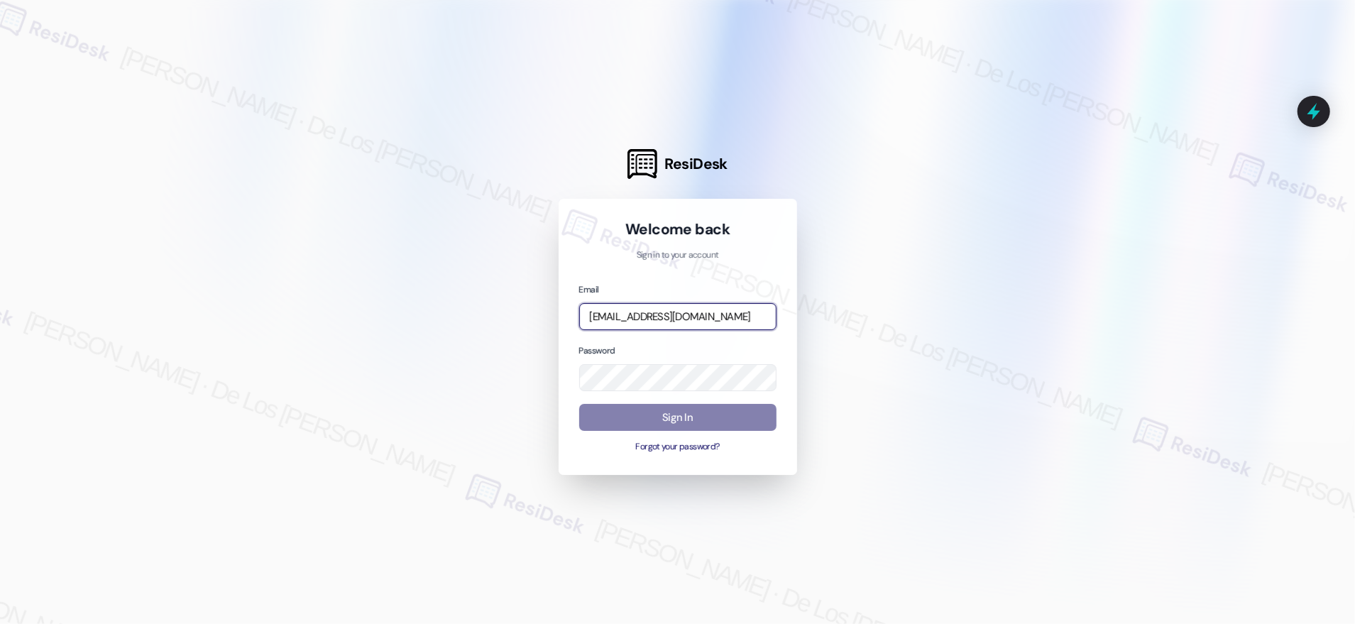
type input "[EMAIL_ADDRESS][DOMAIN_NAME]"
drag, startPoint x: 1223, startPoint y: 171, endPoint x: 740, endPoint y: 335, distance: 509.9
click at [1222, 171] on div at bounding box center [677, 312] width 1355 height 624
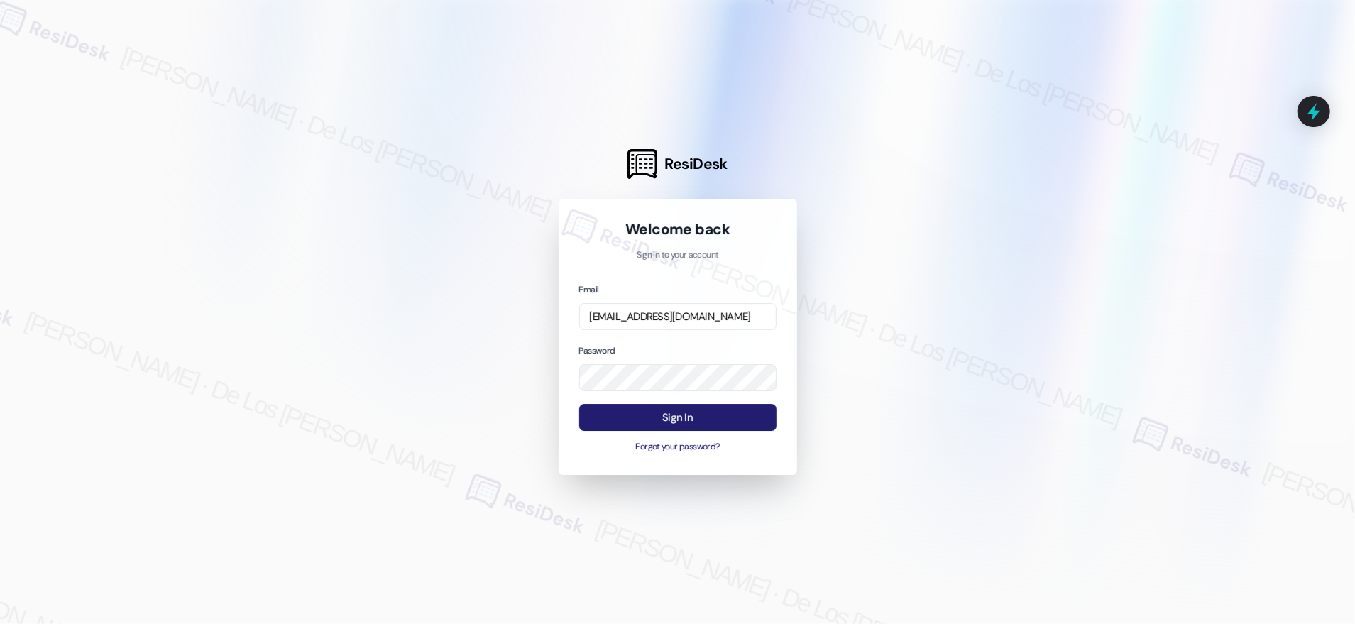
click at [698, 429] on button "Sign In" at bounding box center [677, 418] width 197 height 28
click at [694, 418] on button "Sign In" at bounding box center [677, 418] width 197 height 28
